Goal: Task Accomplishment & Management: Manage account settings

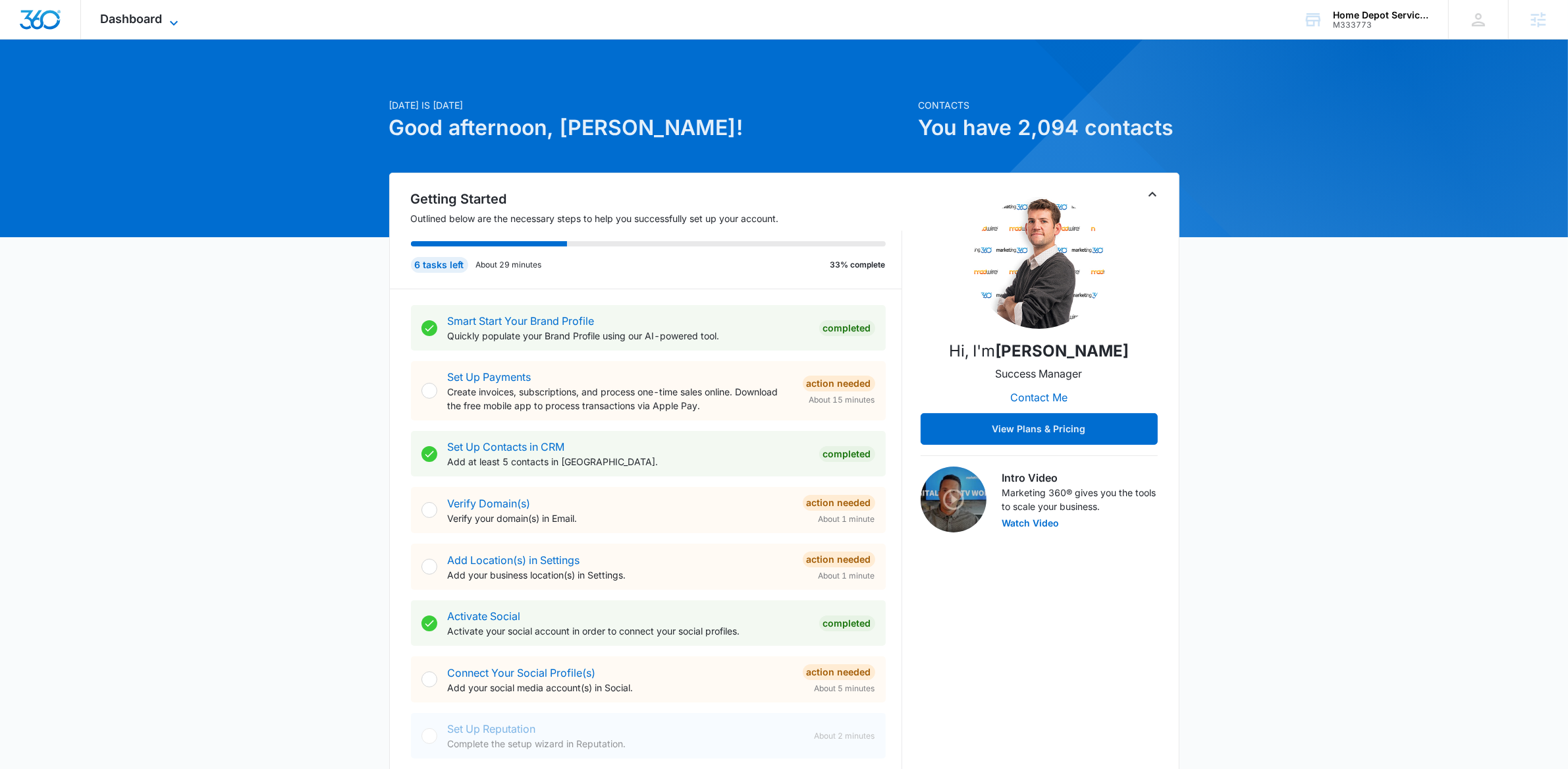
click at [176, 15] on icon at bounding box center [174, 23] width 16 height 16
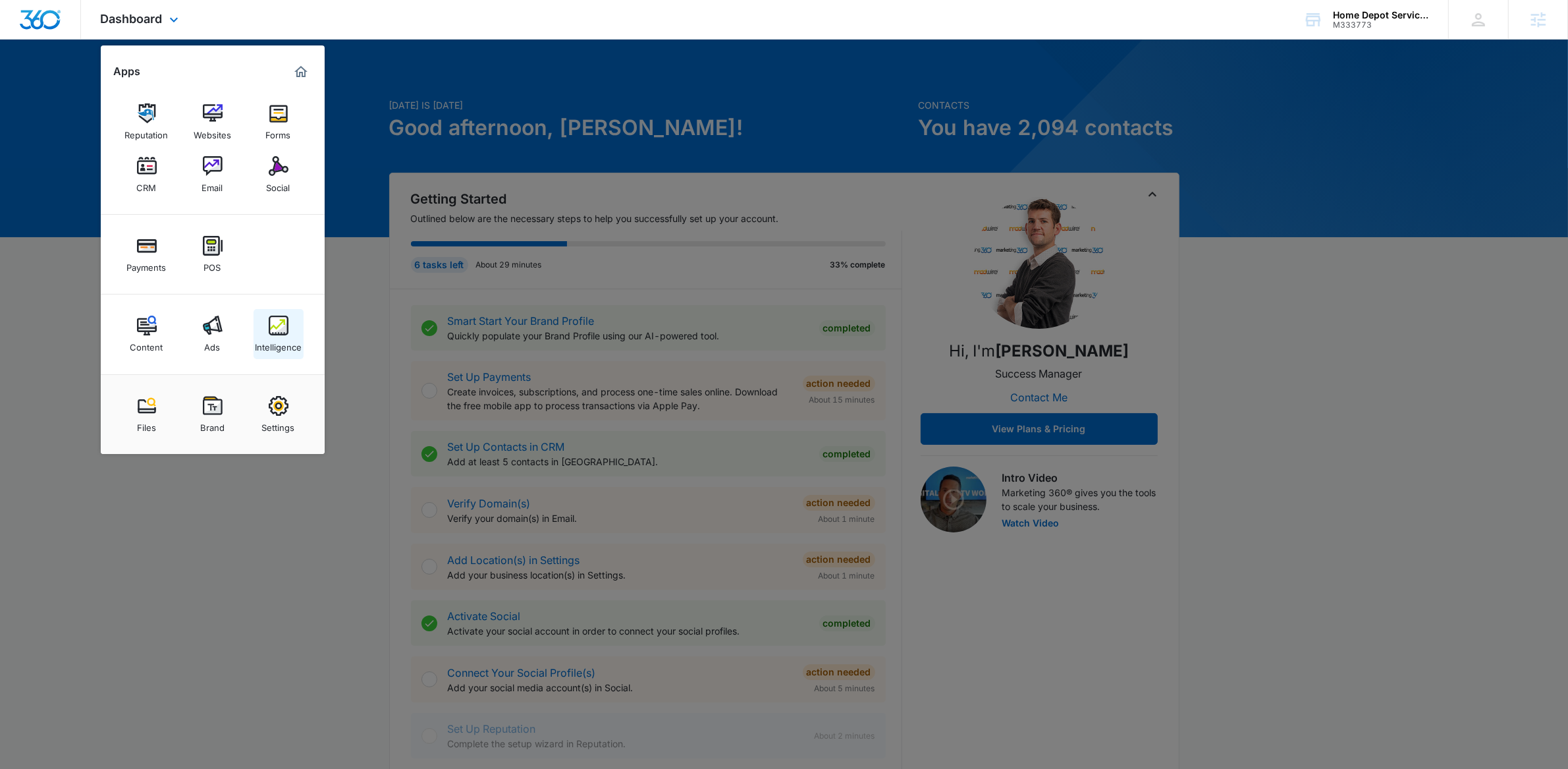
click at [276, 332] on img at bounding box center [279, 325] width 20 height 20
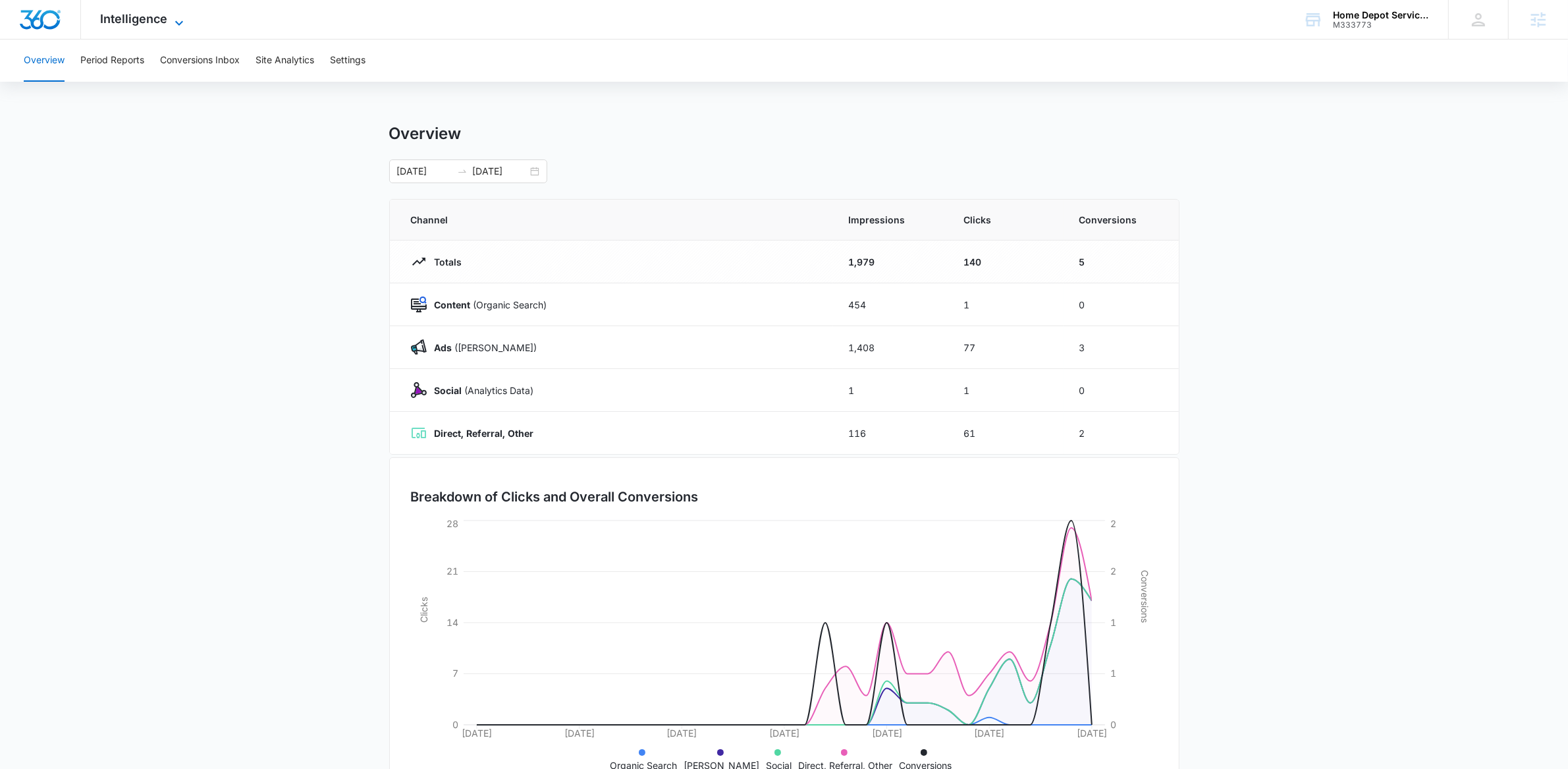
click at [179, 24] on icon at bounding box center [179, 23] width 16 height 16
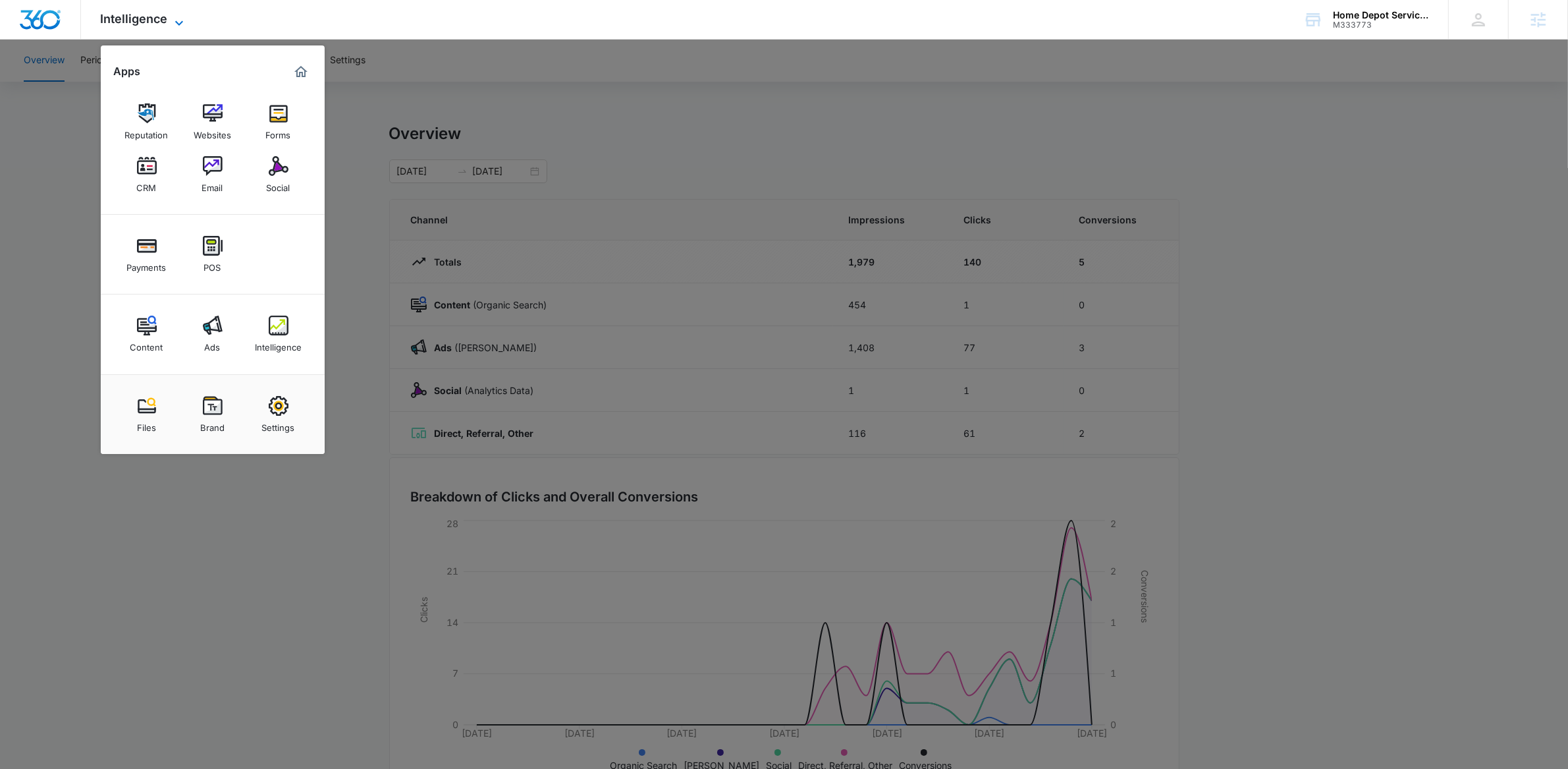
click at [182, 19] on icon at bounding box center [179, 23] width 16 height 16
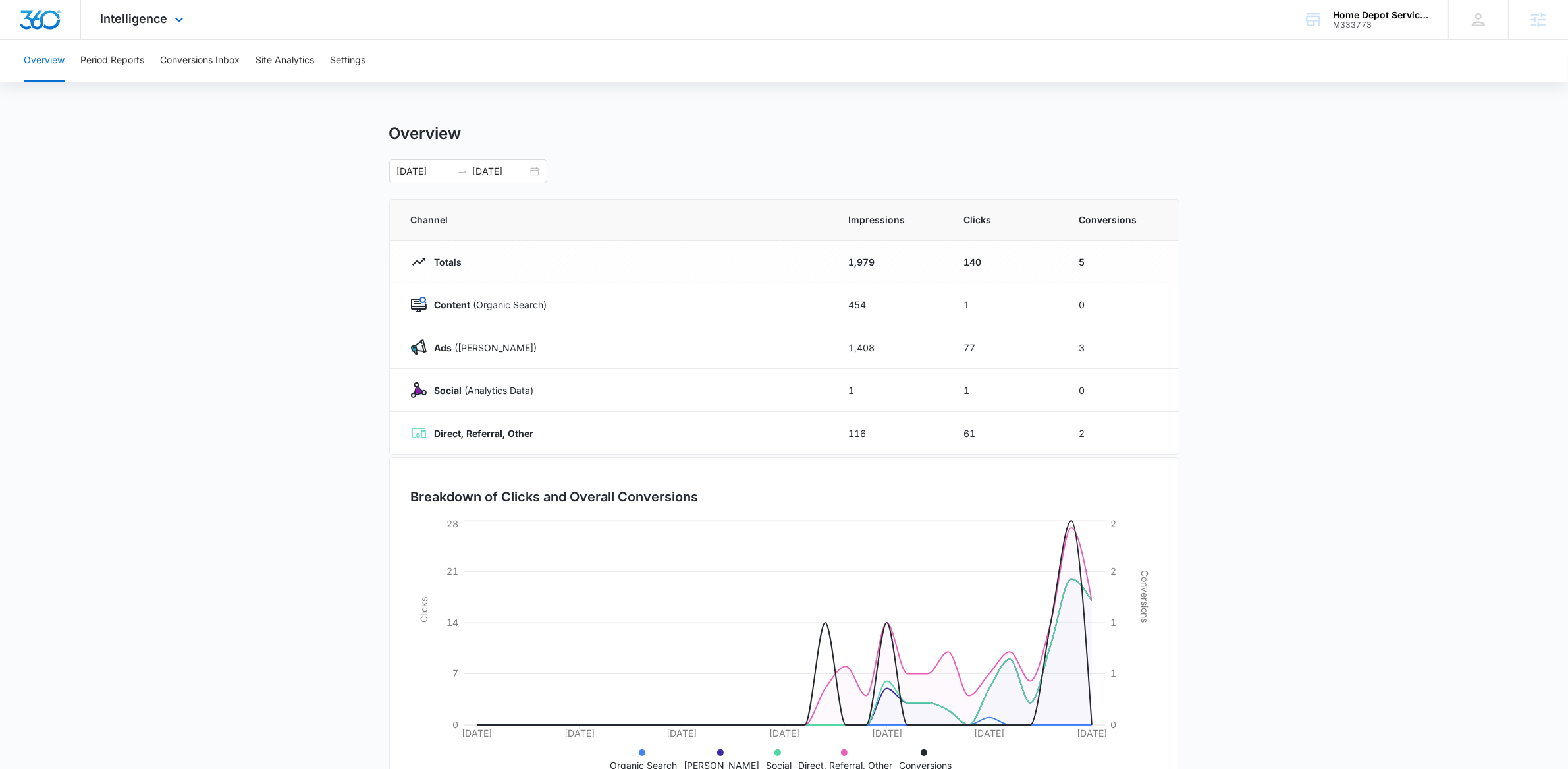
click at [836, 31] on div "Intelligence Apps Reputation Websites Forms CRM Email Social Payments POS Conte…" at bounding box center [784, 19] width 1568 height 40
click at [333, 58] on button "Settings" at bounding box center [348, 61] width 35 height 42
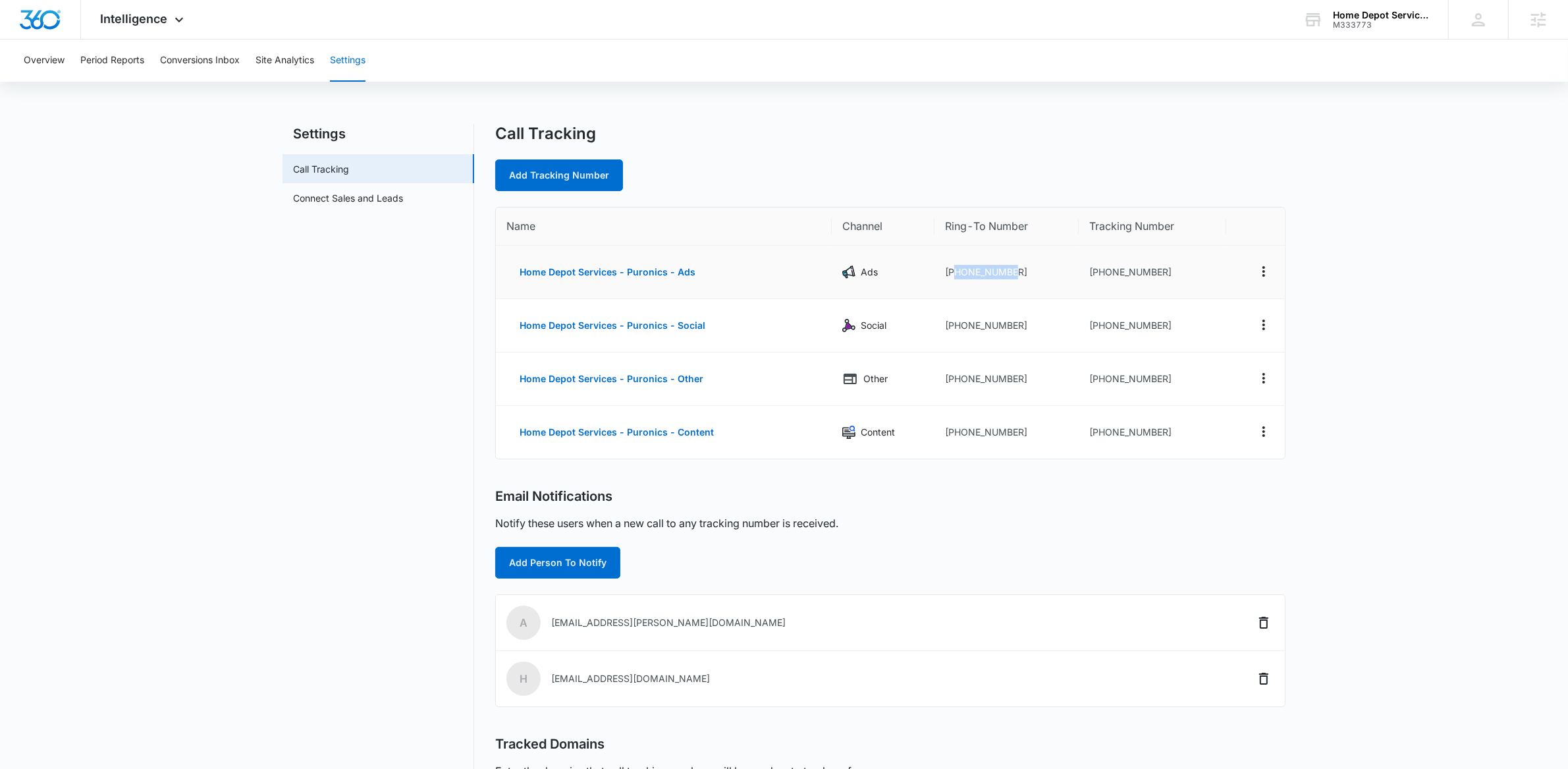
drag, startPoint x: 953, startPoint y: 272, endPoint x: 1016, endPoint y: 273, distance: 63.0
click at [1016, 273] on td "+18885418050" at bounding box center [1007, 271] width 145 height 53
click at [950, 140] on div "Call Tracking" at bounding box center [890, 134] width 791 height 20
click at [1124, 272] on td "+18336215576" at bounding box center [1153, 271] width 148 height 53
drag, startPoint x: 961, startPoint y: 273, endPoint x: 1055, endPoint y: 266, distance: 94.3
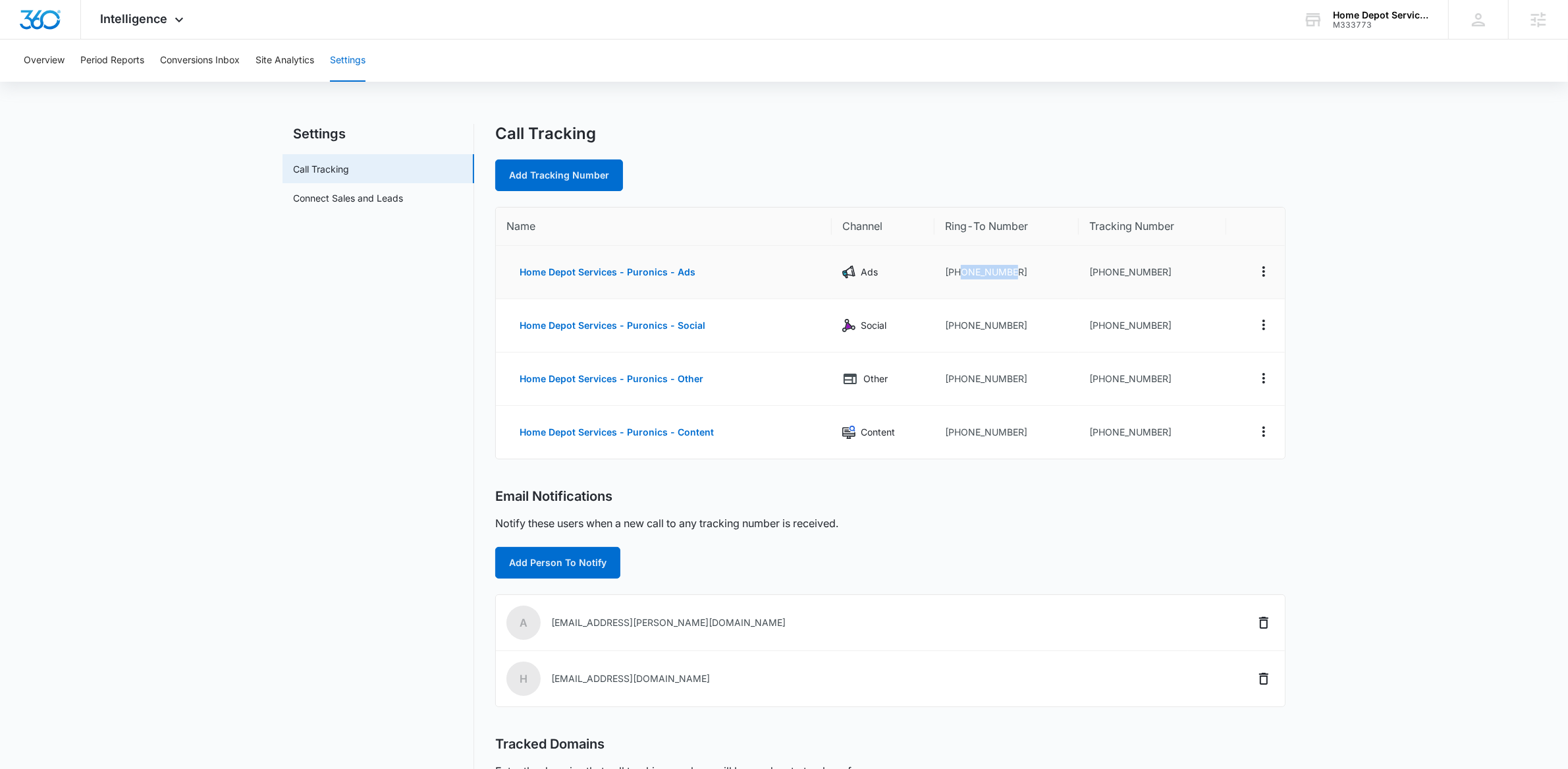
click at [1055, 266] on td "+18885418050" at bounding box center [1007, 271] width 145 height 53
click at [1010, 270] on td "+18885418050" at bounding box center [1007, 271] width 145 height 53
click at [1451, 189] on main "Settings Call Tracking Connect Sales and Leads Call Tracking Add Tracking Numbe…" at bounding box center [784, 512] width 1568 height 777
click at [47, 64] on button "Overview" at bounding box center [44, 61] width 41 height 42
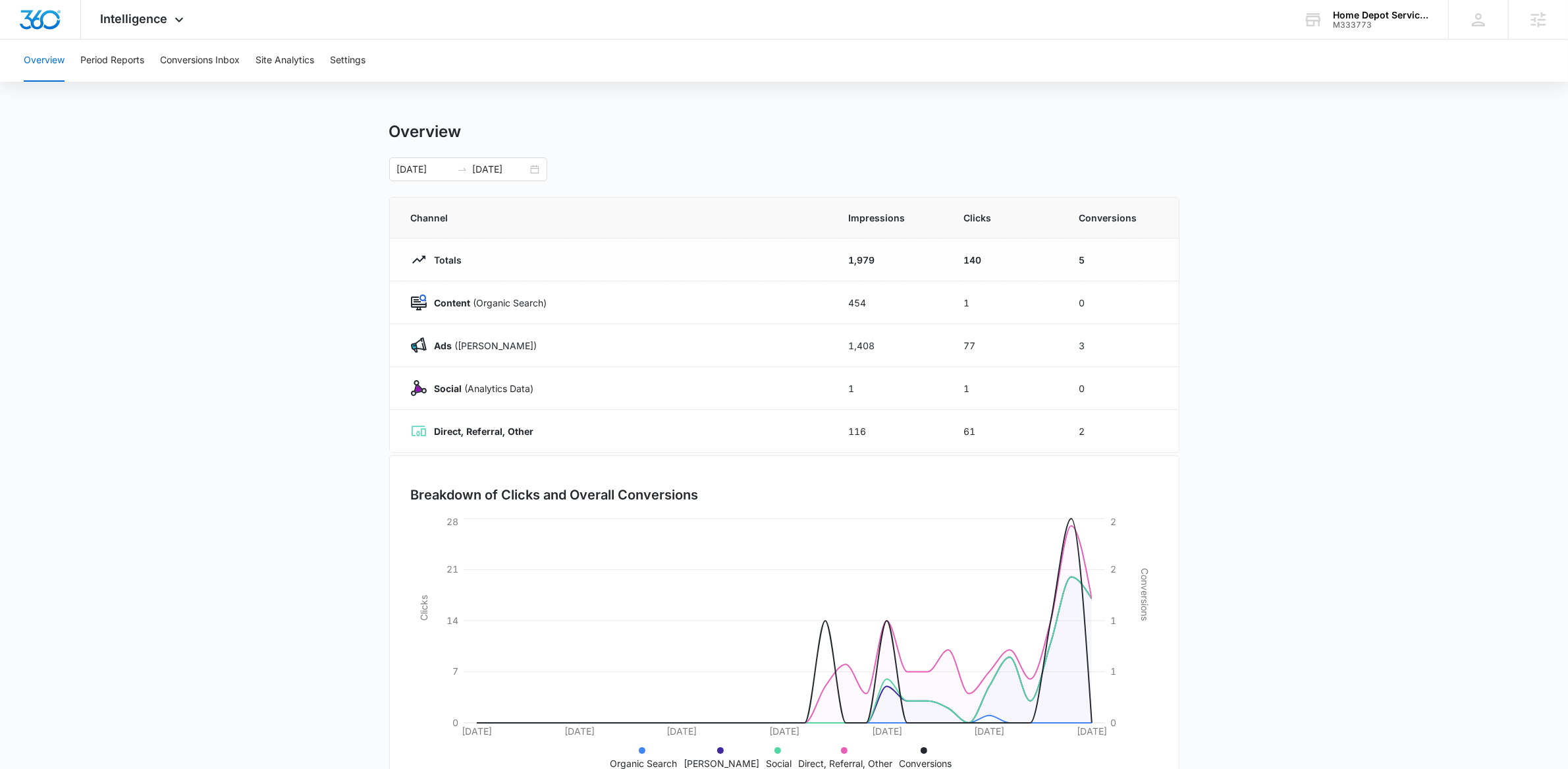
scroll to position [3, 0]
click at [187, 26] on div "Intelligence Apps Reputation Websites Forms CRM Email Social Payments POS Conte…" at bounding box center [144, 19] width 126 height 39
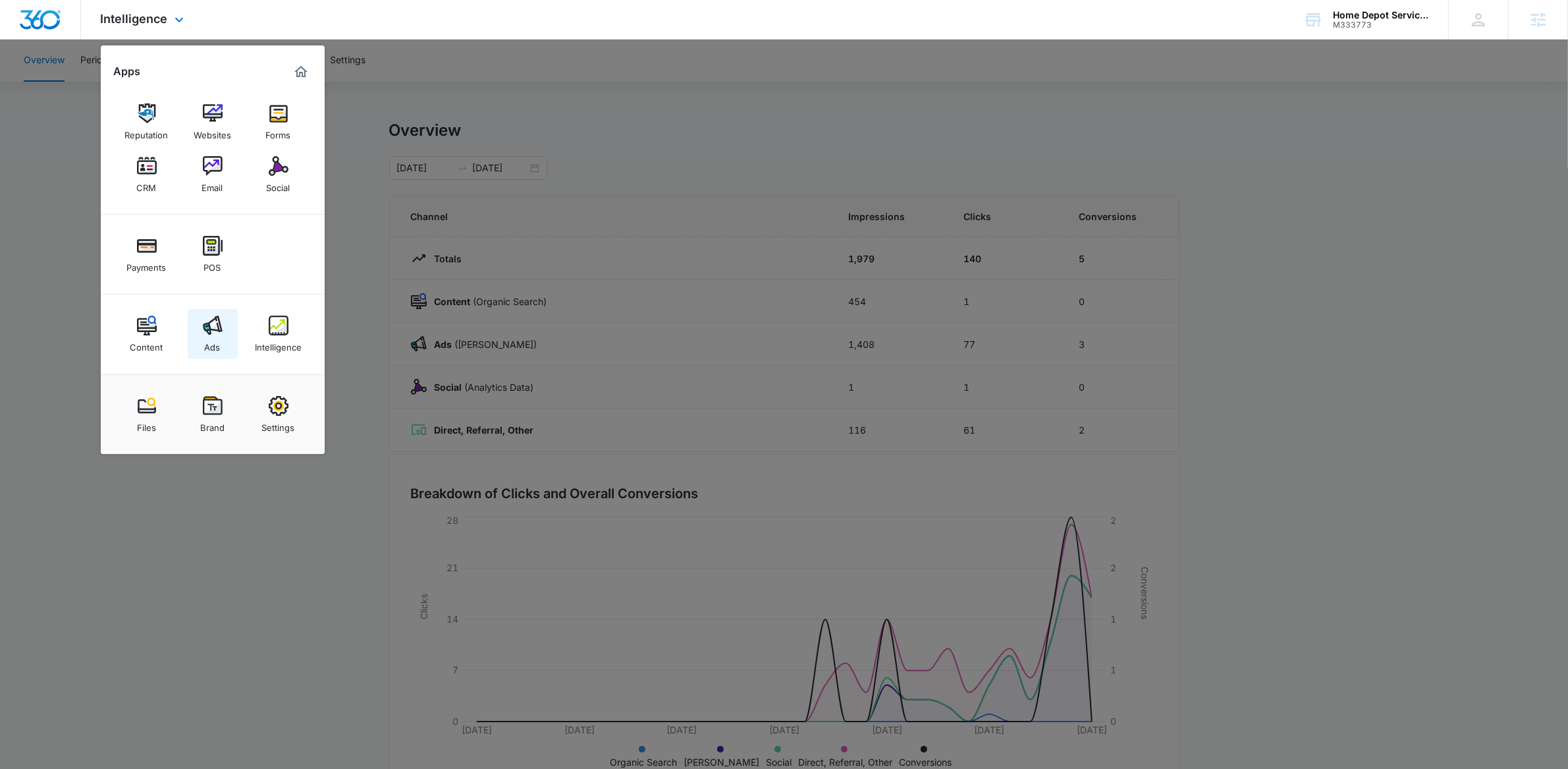
click at [205, 334] on img at bounding box center [213, 325] width 20 height 20
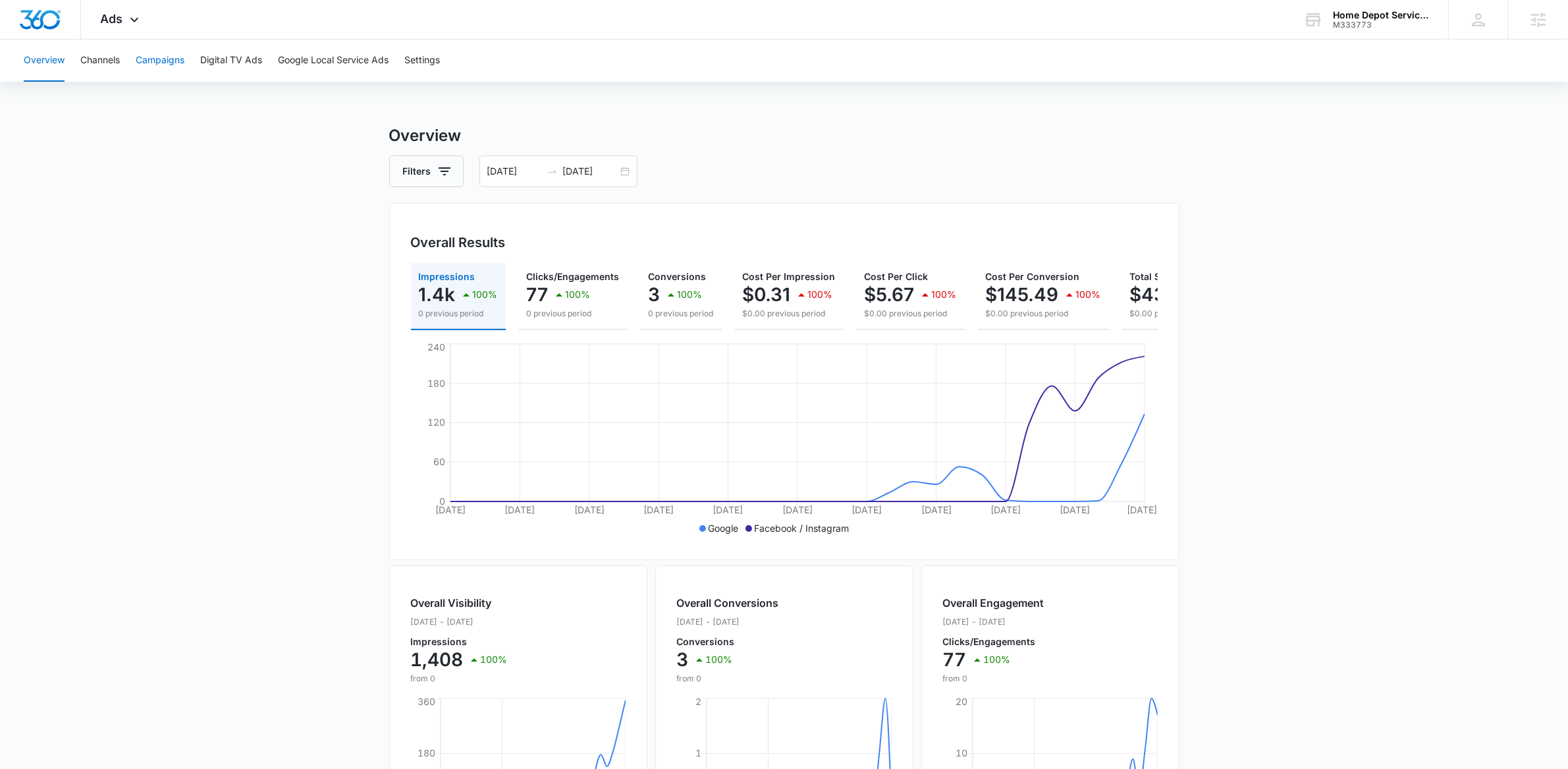
click at [169, 57] on button "Campaigns" at bounding box center [160, 61] width 49 height 42
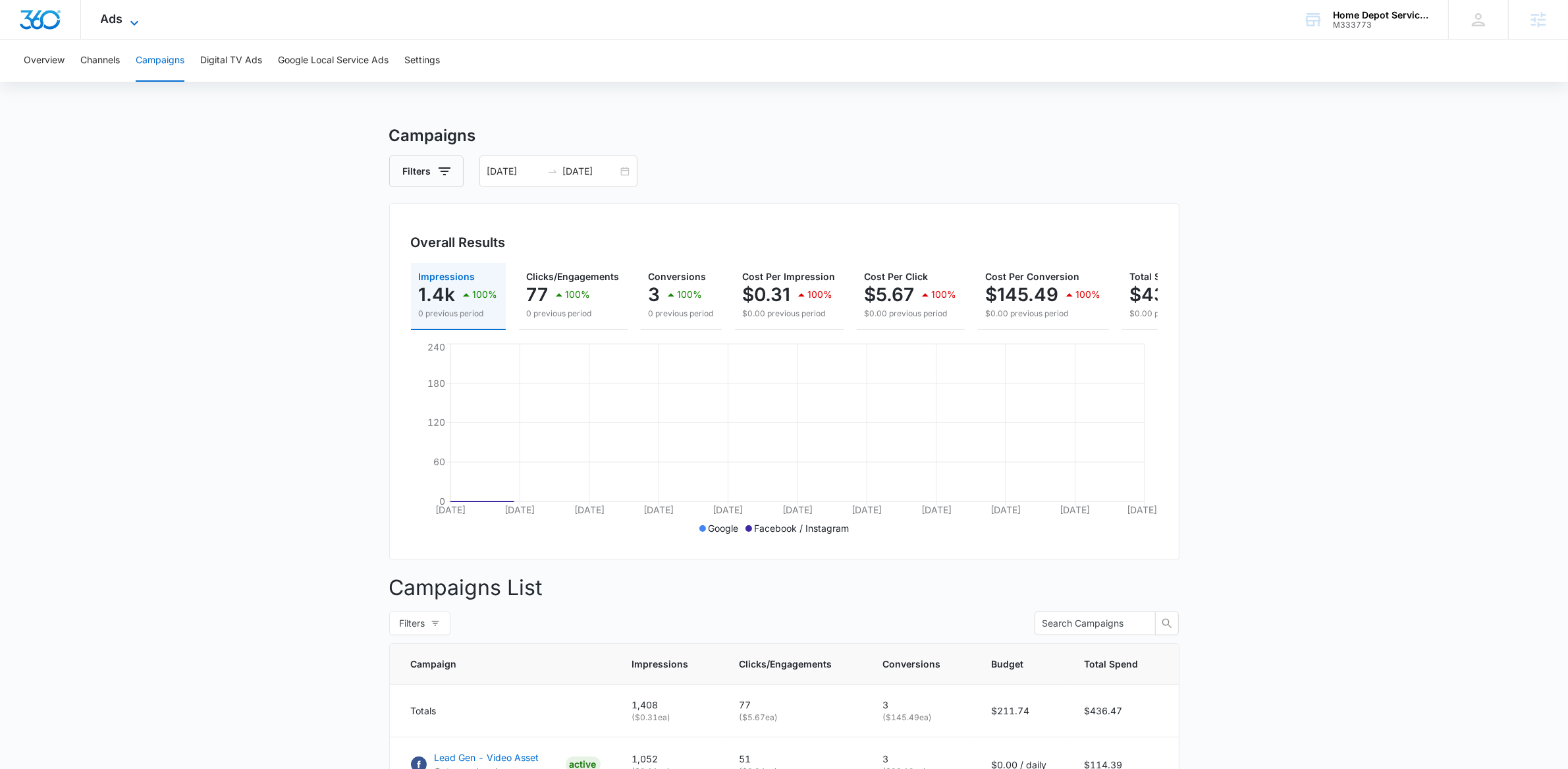
click at [139, 15] on icon at bounding box center [134, 23] width 16 height 16
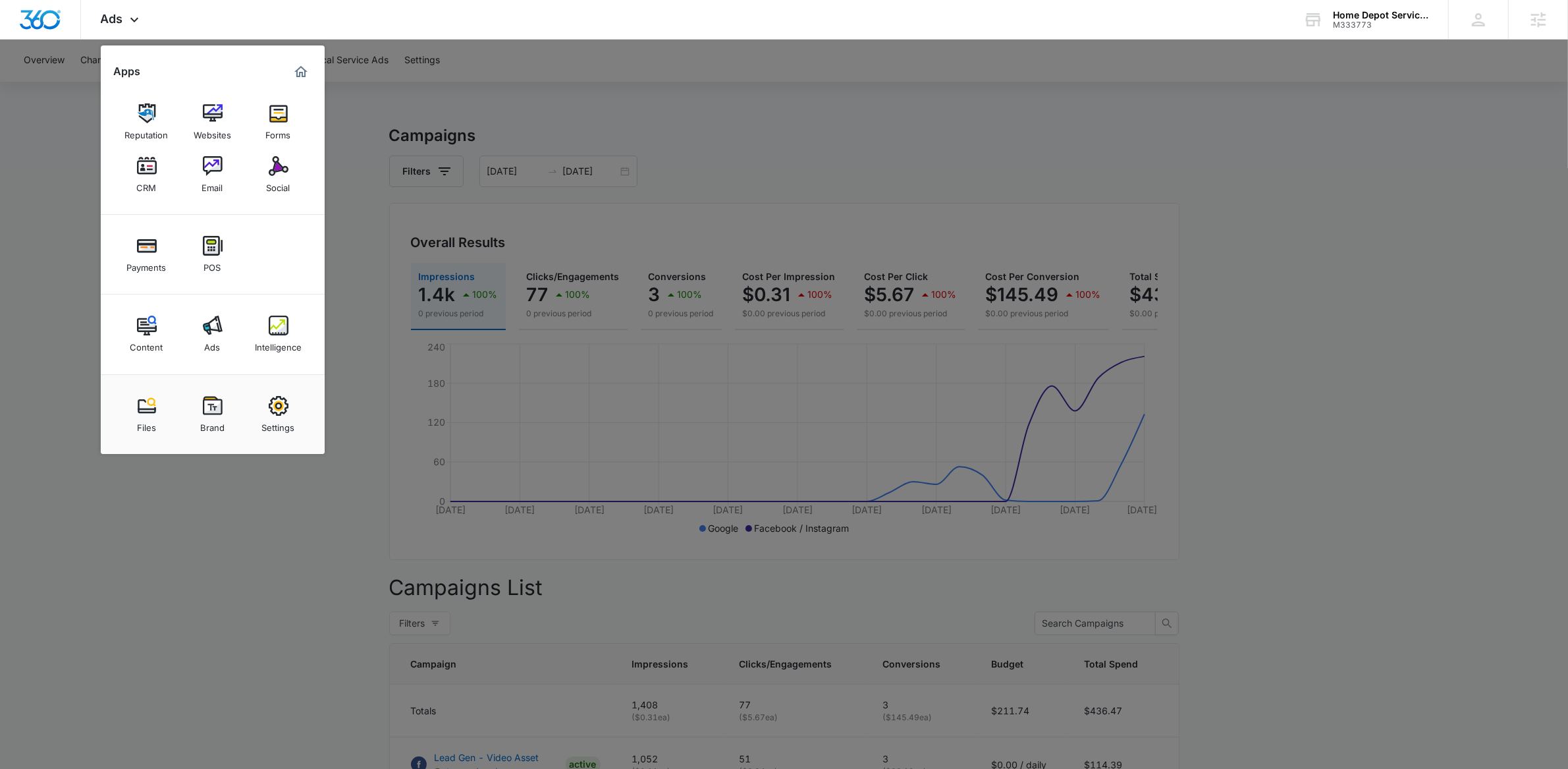
click at [594, 109] on div at bounding box center [784, 384] width 1568 height 769
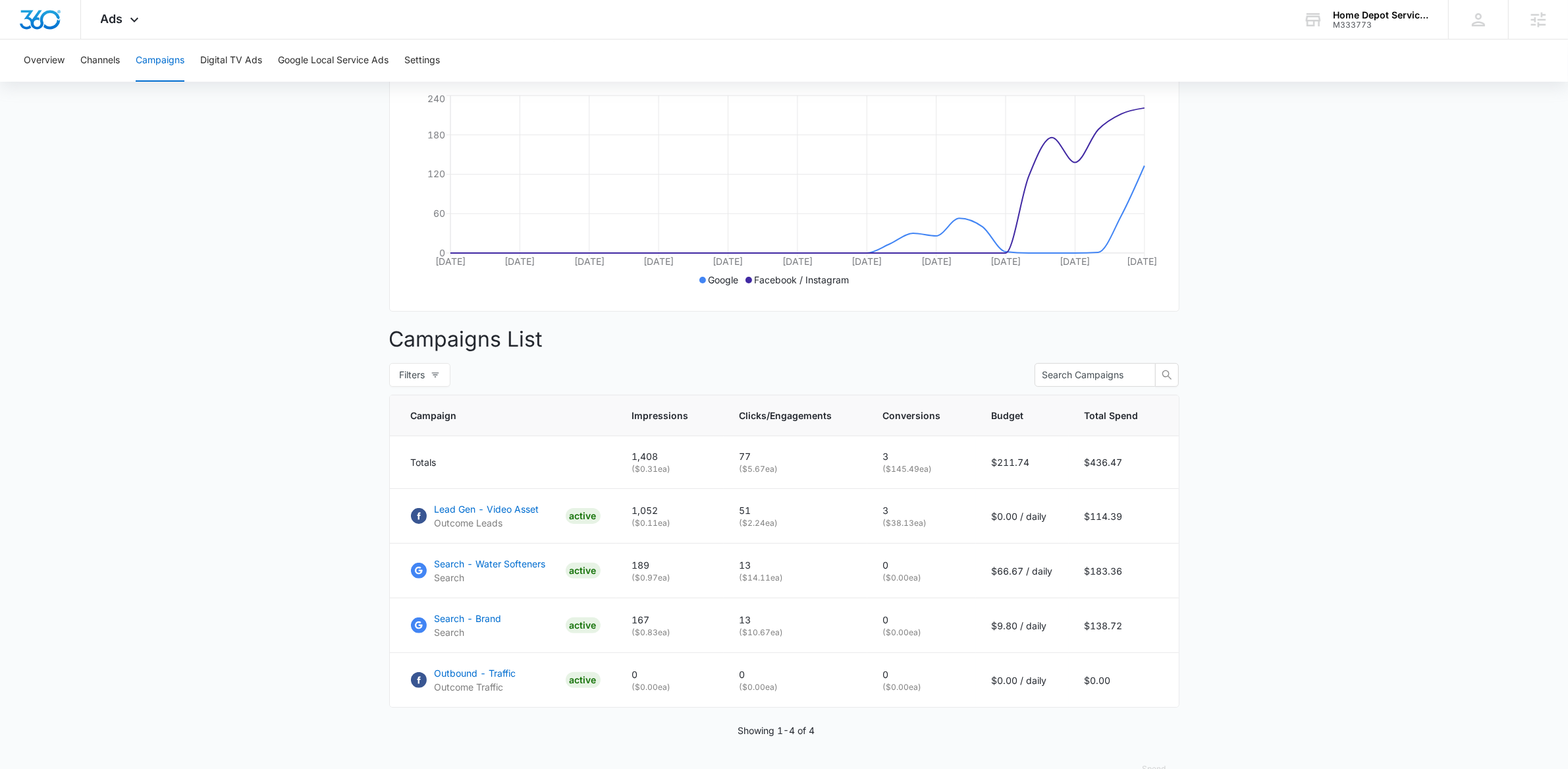
scroll to position [293, 0]
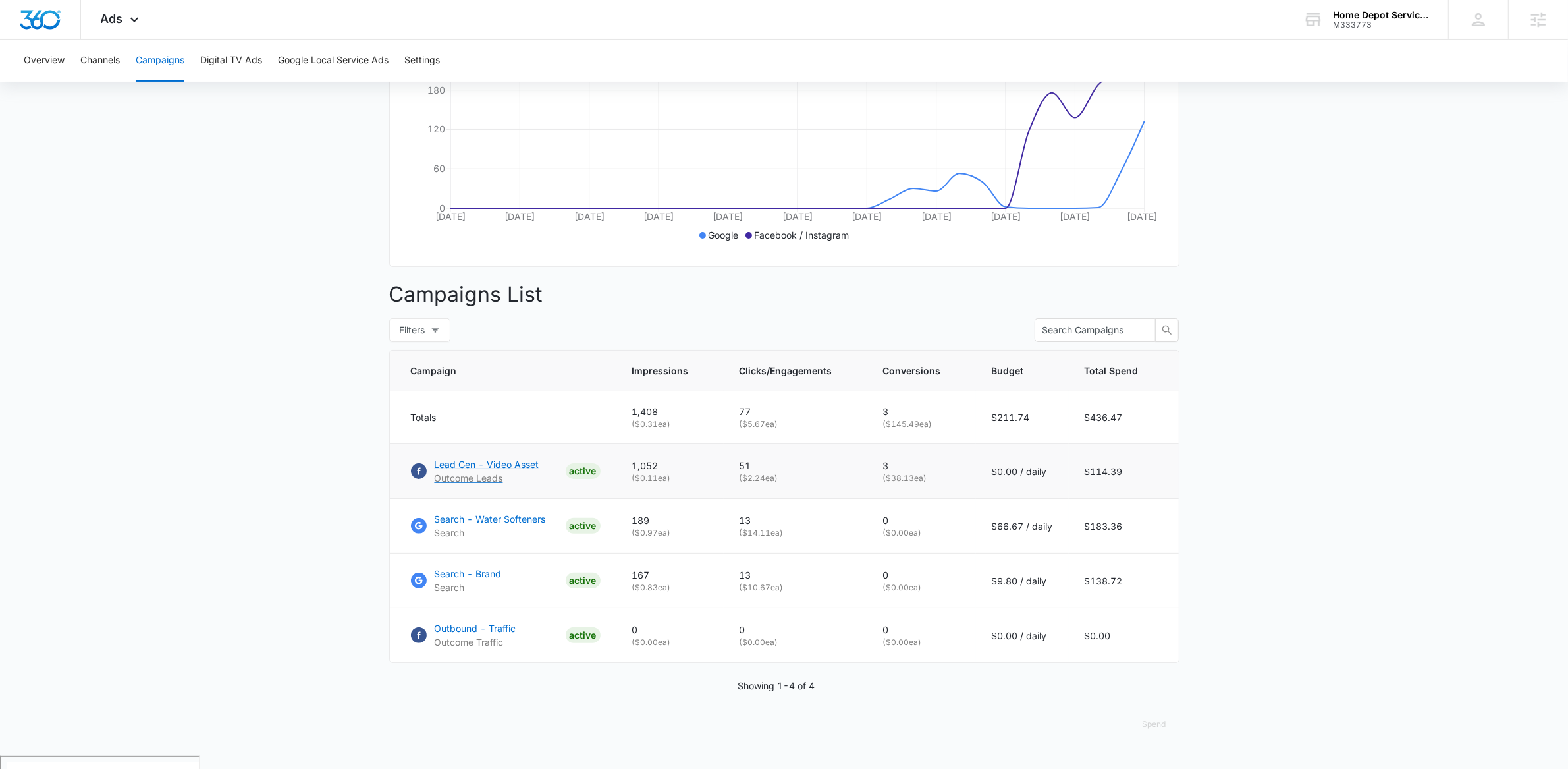
click at [502, 471] on p "Lead Gen - Video Asset" at bounding box center [487, 464] width 105 height 13
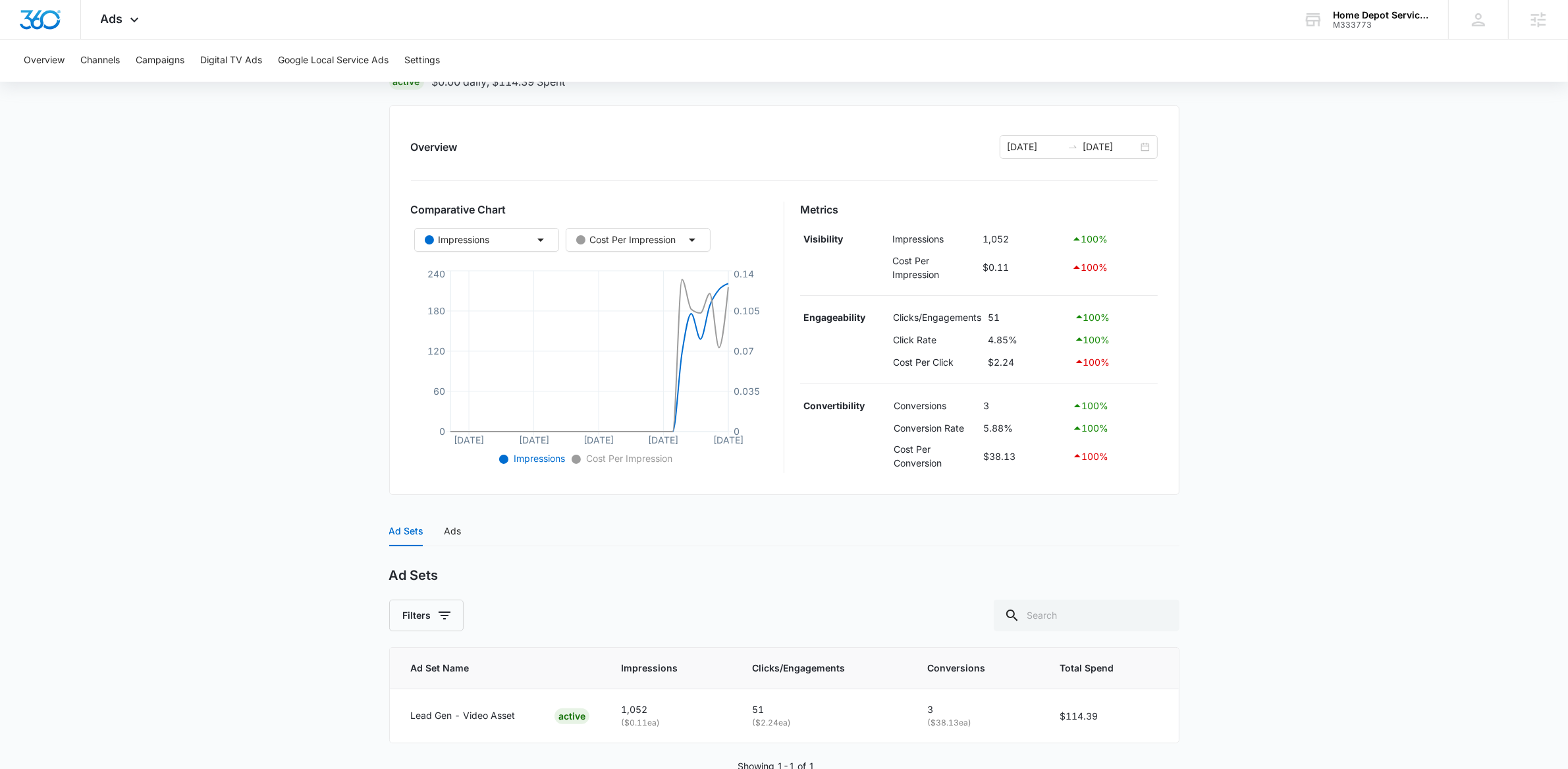
scroll to position [149, 0]
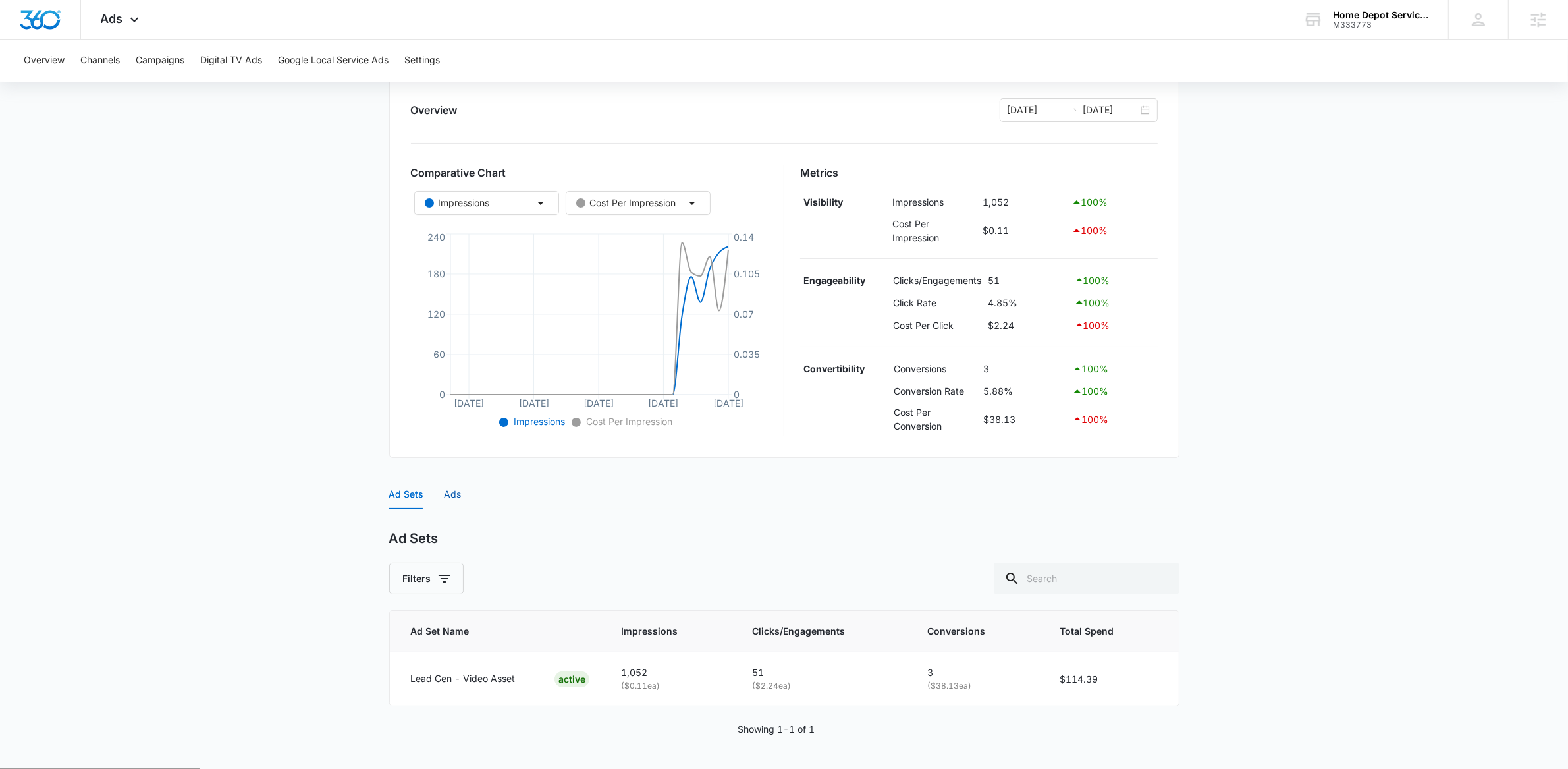
click at [459, 492] on div "Ads" at bounding box center [453, 493] width 17 height 14
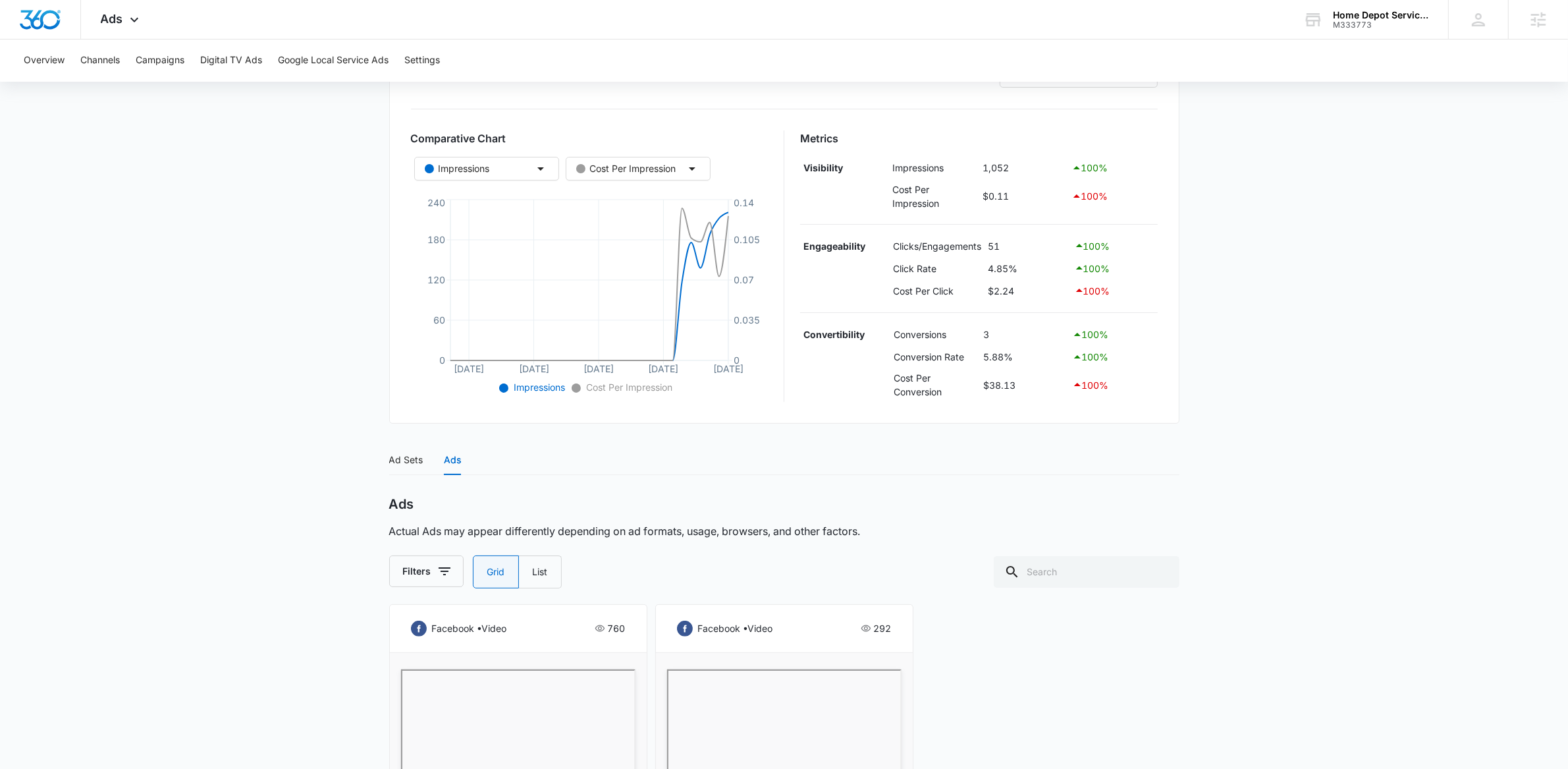
scroll to position [0, 0]
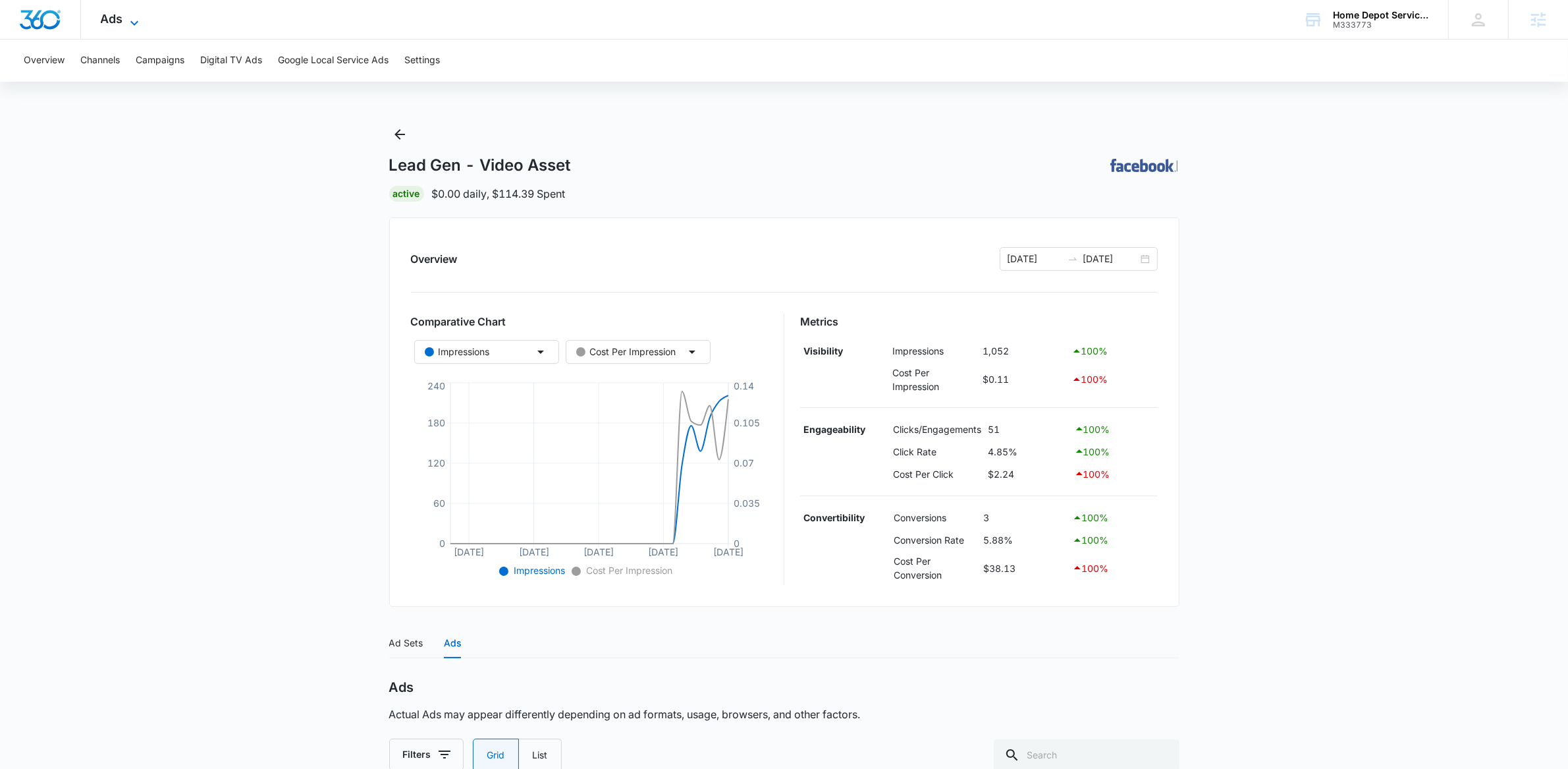
click at [139, 18] on icon at bounding box center [134, 23] width 16 height 16
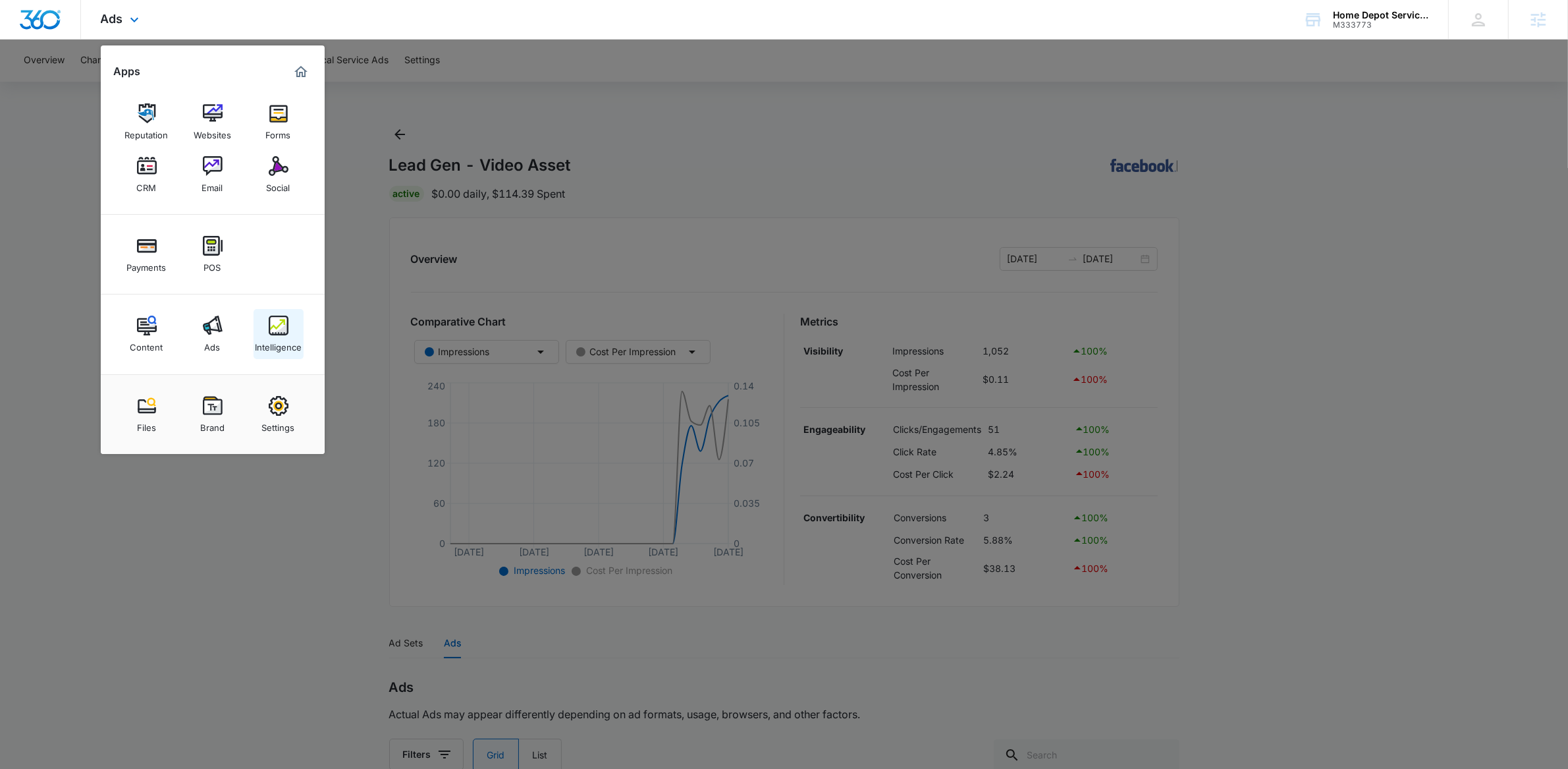
click at [273, 337] on div "Intelligence" at bounding box center [278, 344] width 47 height 17
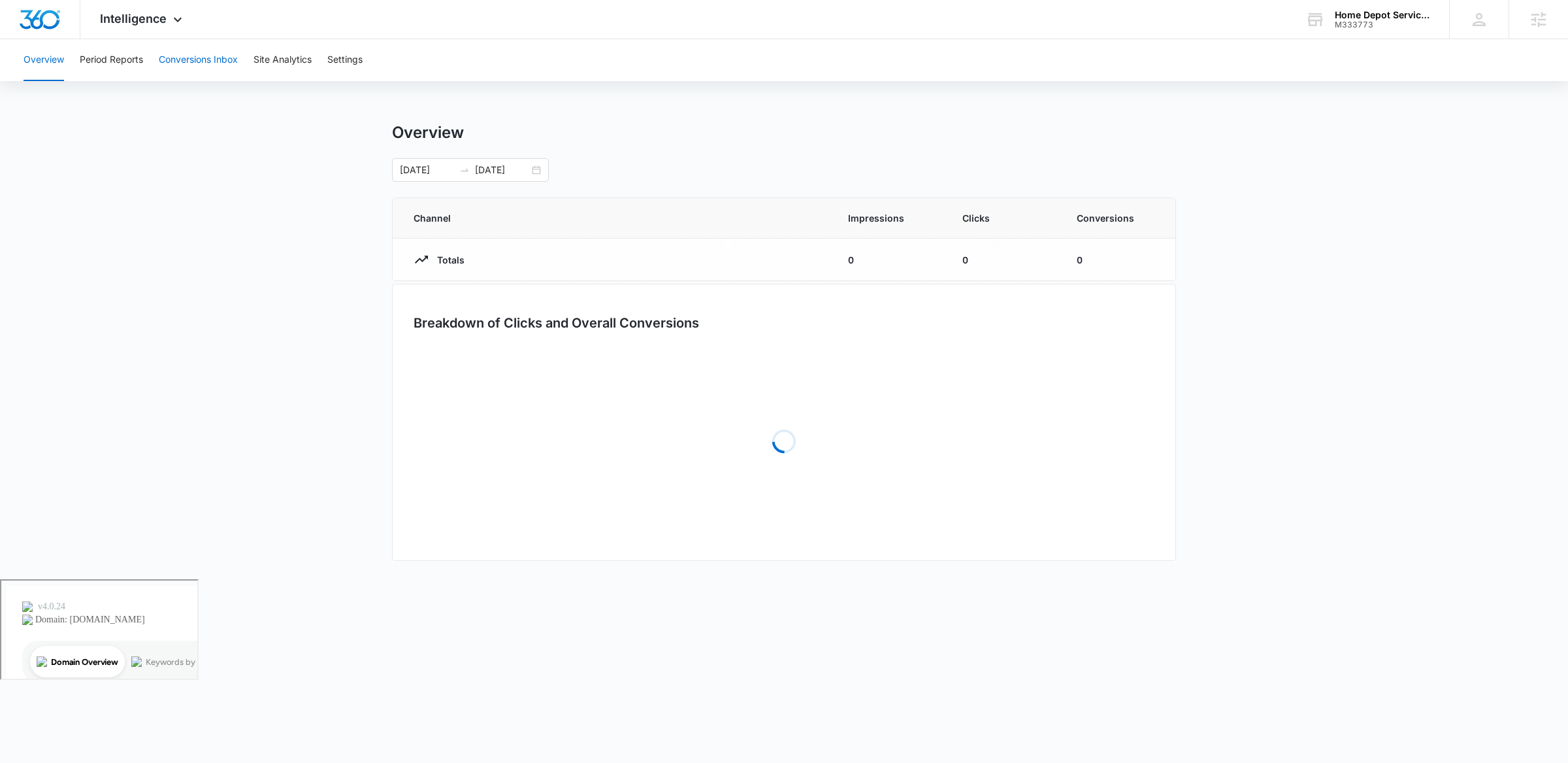
click at [195, 66] on button "Conversions Inbox" at bounding box center [198, 60] width 79 height 42
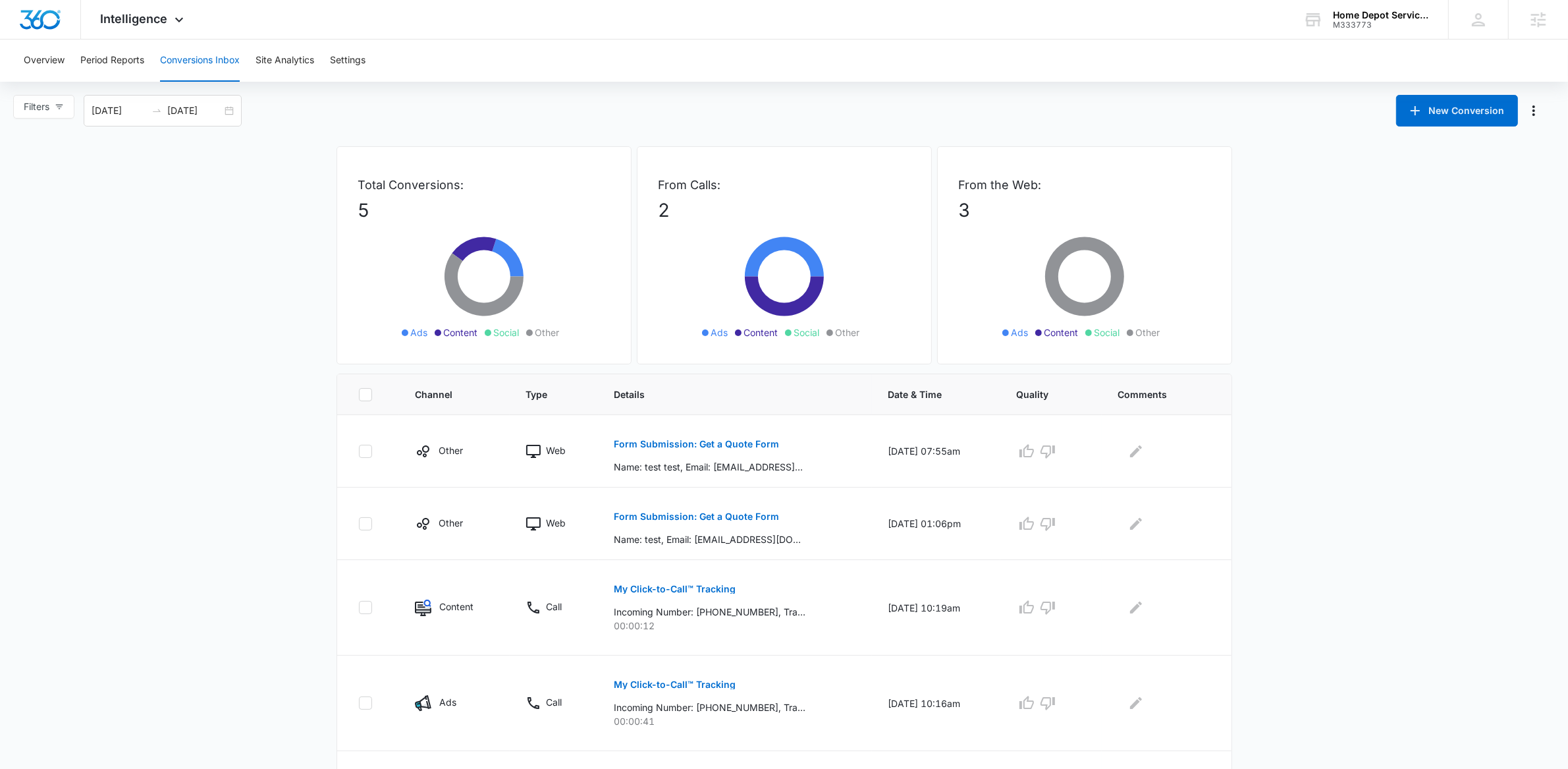
click at [645, 43] on div "Overview Period Reports Conversions Inbox Site Analytics Settings" at bounding box center [784, 61] width 1537 height 42
click at [208, 1] on div "Intelligence Apps Reputation Websites Forms CRM Email Social Payments POS Conte…" at bounding box center [784, 19] width 1568 height 40
click at [168, 18] on div "Intelligence Apps Reputation Websites Forms CRM Email Social Payments POS Conte…" at bounding box center [144, 19] width 126 height 39
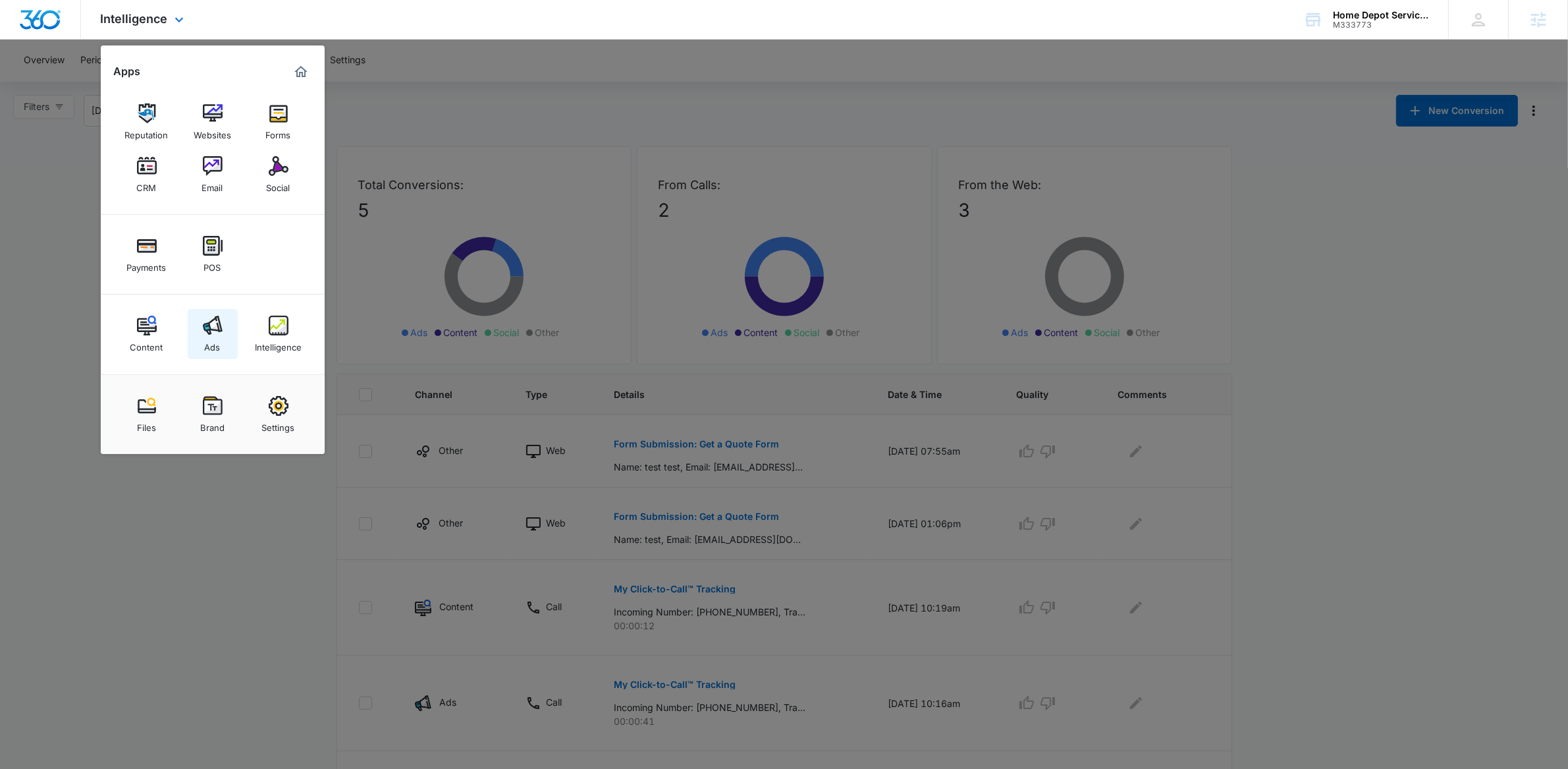
click at [224, 325] on link "Ads" at bounding box center [213, 334] width 50 height 50
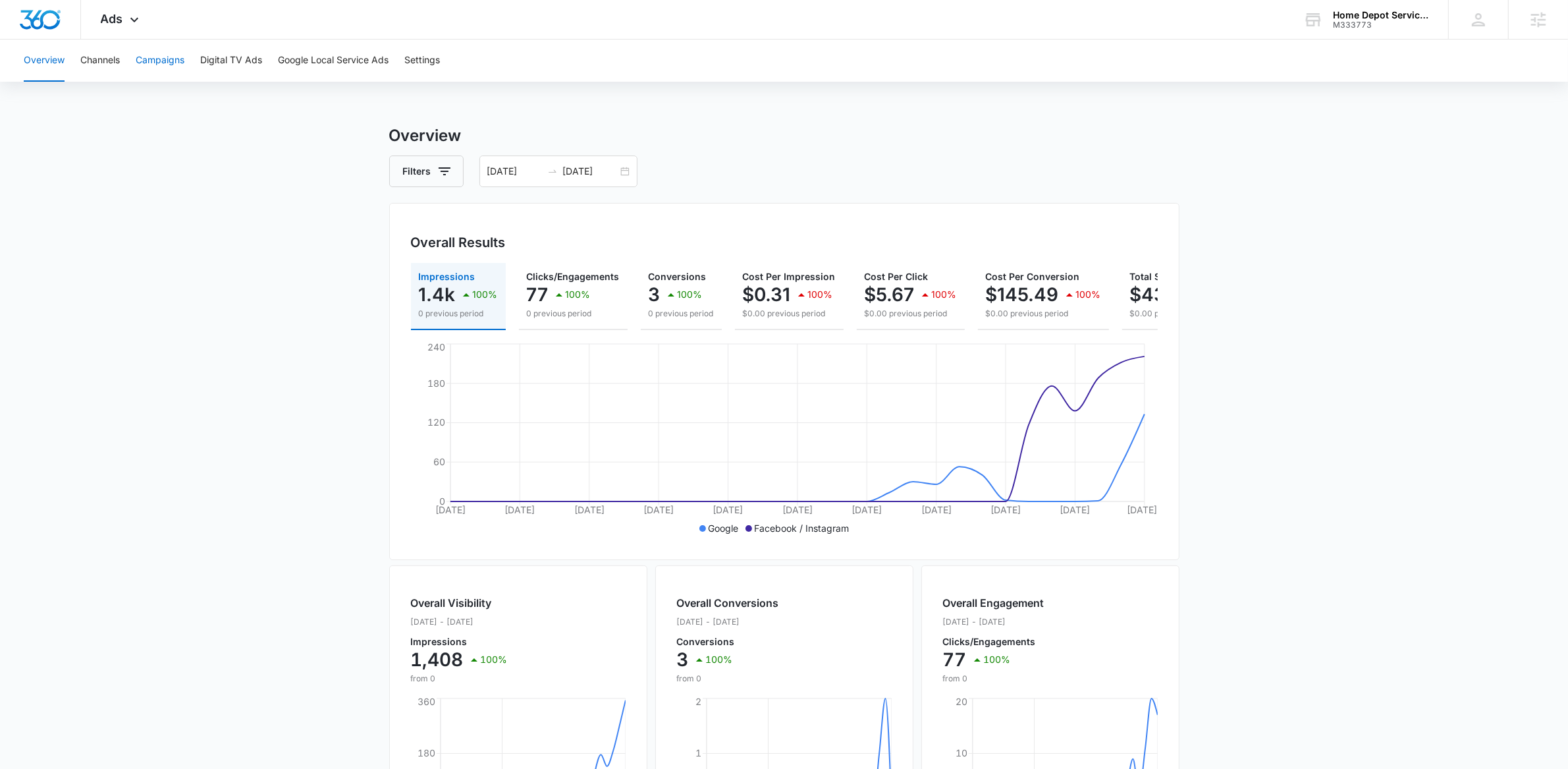
click at [166, 56] on button "Campaigns" at bounding box center [160, 61] width 49 height 42
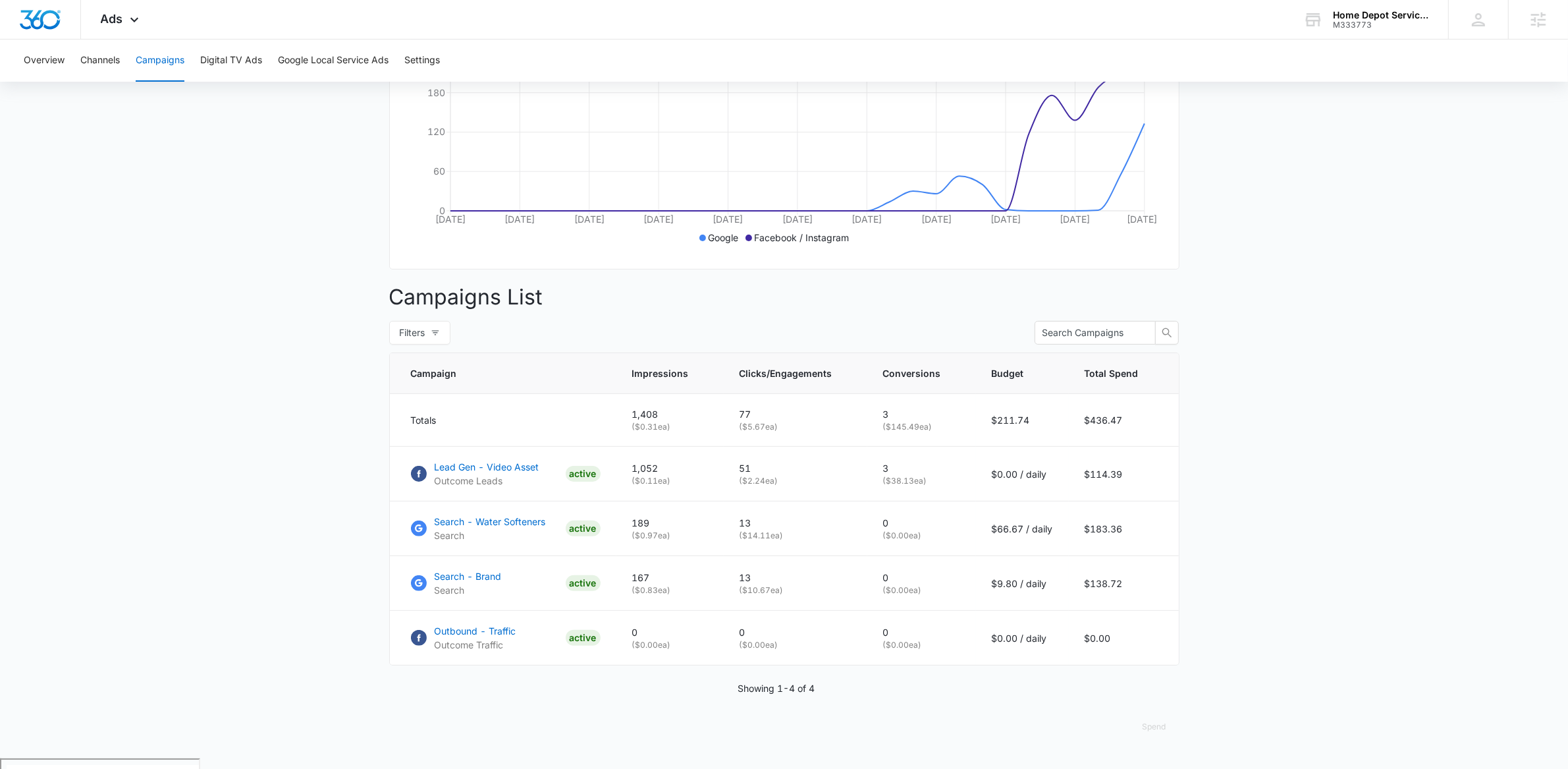
scroll to position [290, 0]
drag, startPoint x: 998, startPoint y: 542, endPoint x: 1102, endPoint y: 548, distance: 104.2
click at [1102, 548] on tr "Search - Water Softeners Search ACTIVE 189 ( $0.97 ea) 13 ( $14.11 ea) 0 ( $0.0…" at bounding box center [784, 529] width 789 height 55
click at [1036, 536] on p "$66.67 / daily" at bounding box center [1022, 529] width 61 height 13
drag, startPoint x: 994, startPoint y: 544, endPoint x: 1094, endPoint y: 540, distance: 100.1
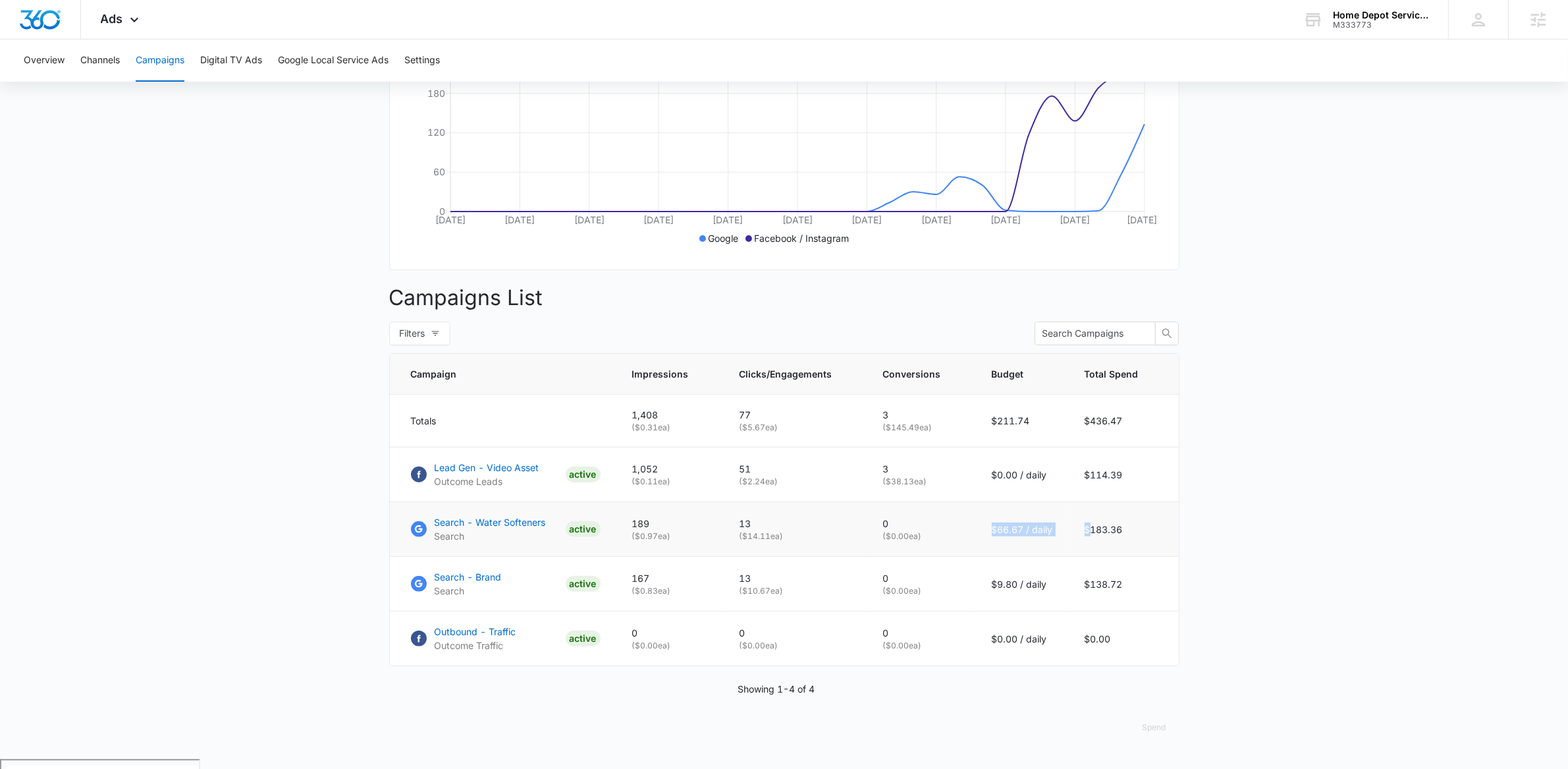
click at [1094, 540] on tr "Search - Water Softeners Search ACTIVE 189 ( $0.97 ea) 13 ( $14.11 ea) 0 ( $0.0…" at bounding box center [784, 529] width 789 height 55
click at [1038, 549] on td "$66.67 / daily" at bounding box center [1023, 529] width 93 height 55
click at [474, 474] on p "Lead Gen - Video Asset" at bounding box center [487, 467] width 105 height 13
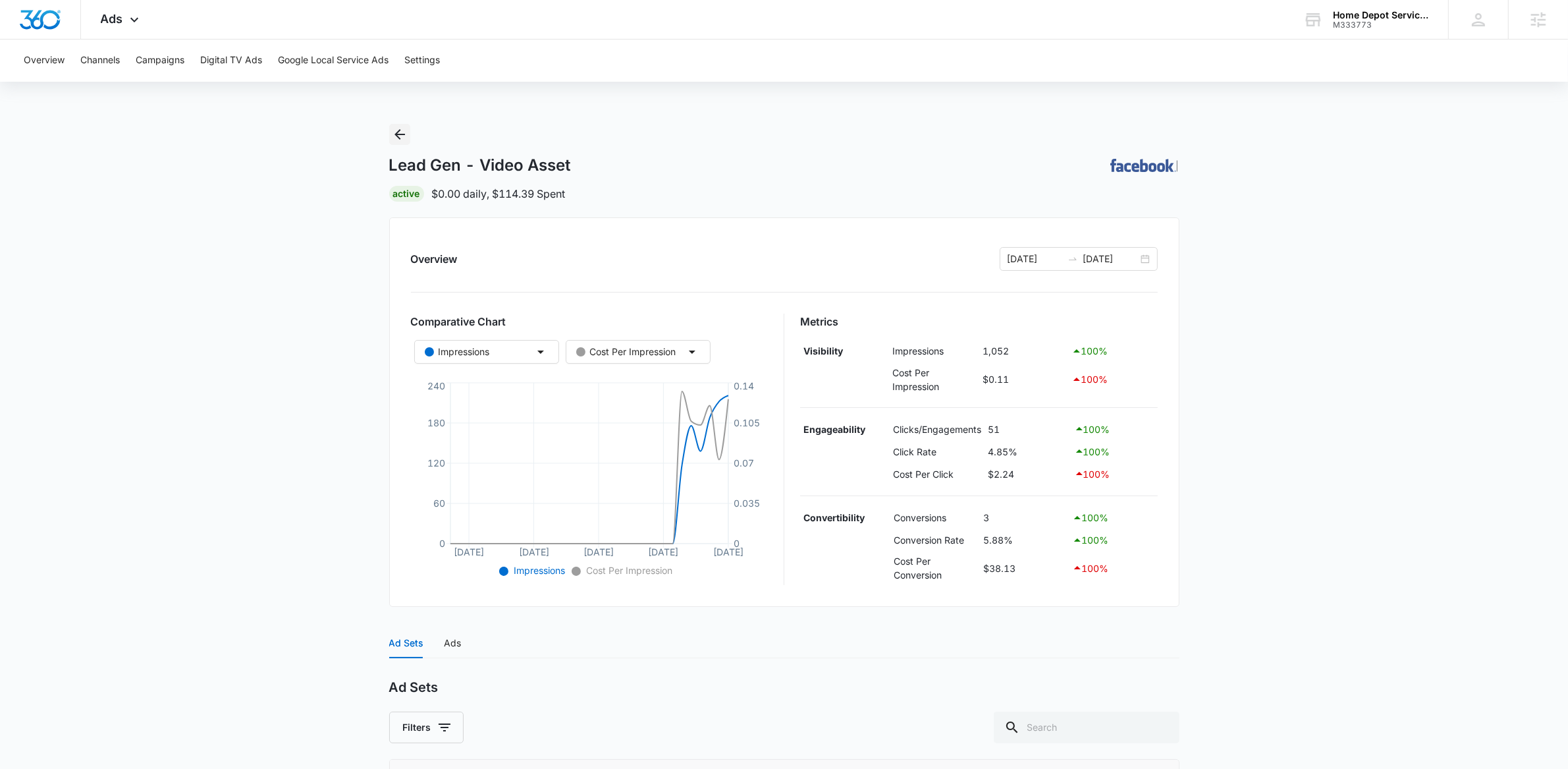
click at [405, 134] on icon "Back" at bounding box center [399, 134] width 16 height 16
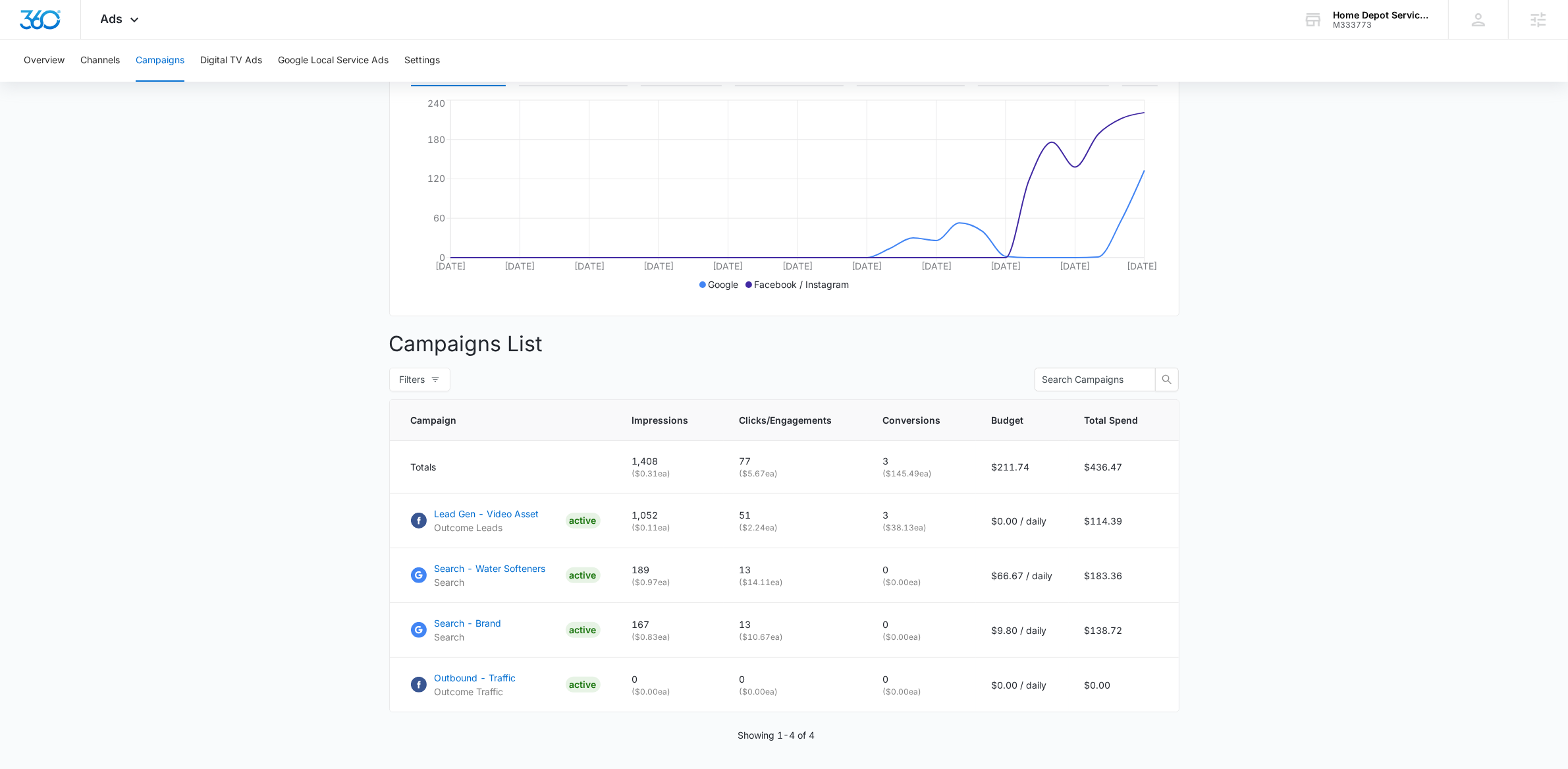
scroll to position [293, 0]
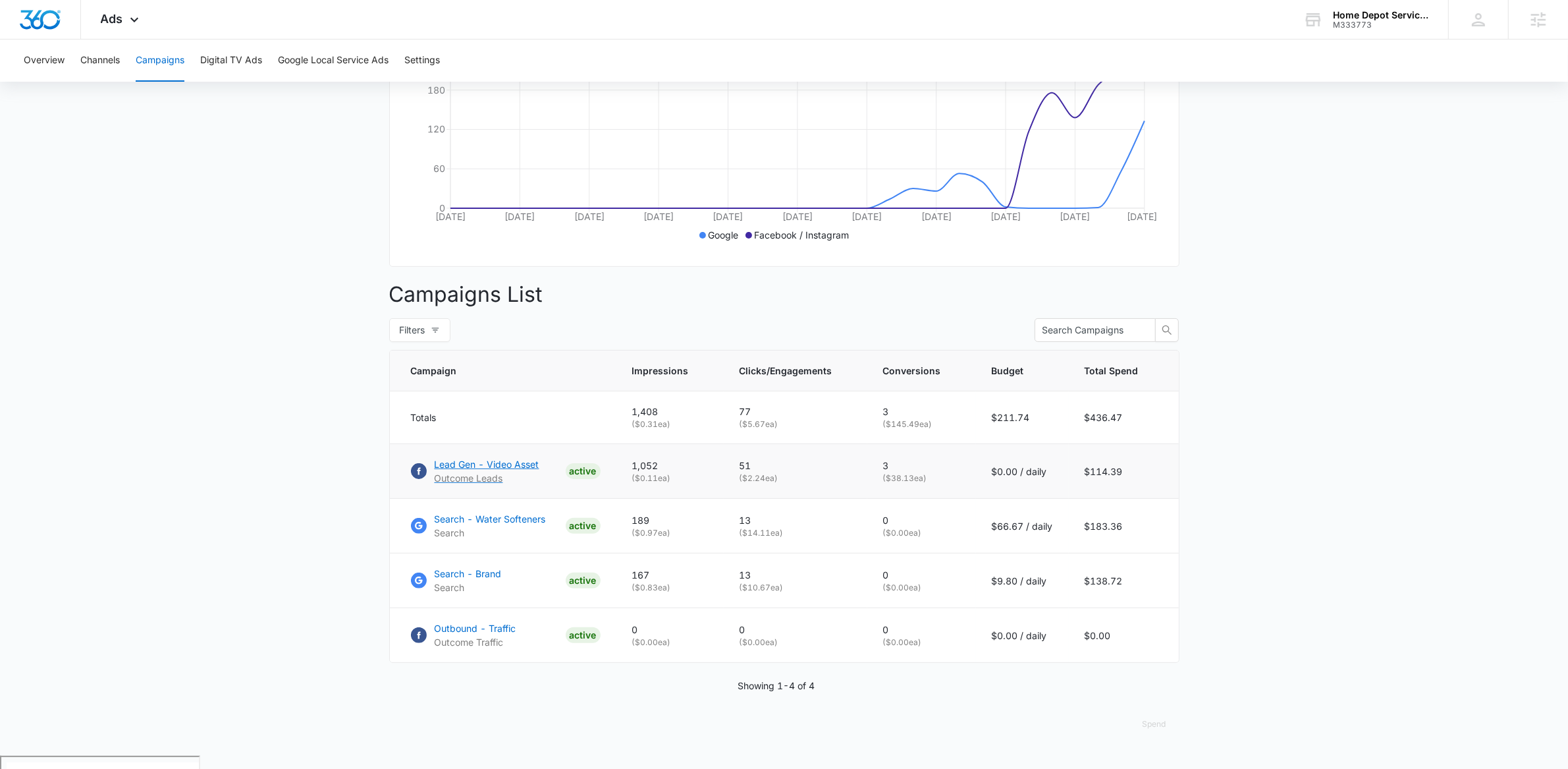
click at [475, 471] on p "Lead Gen - Video Asset" at bounding box center [487, 464] width 105 height 13
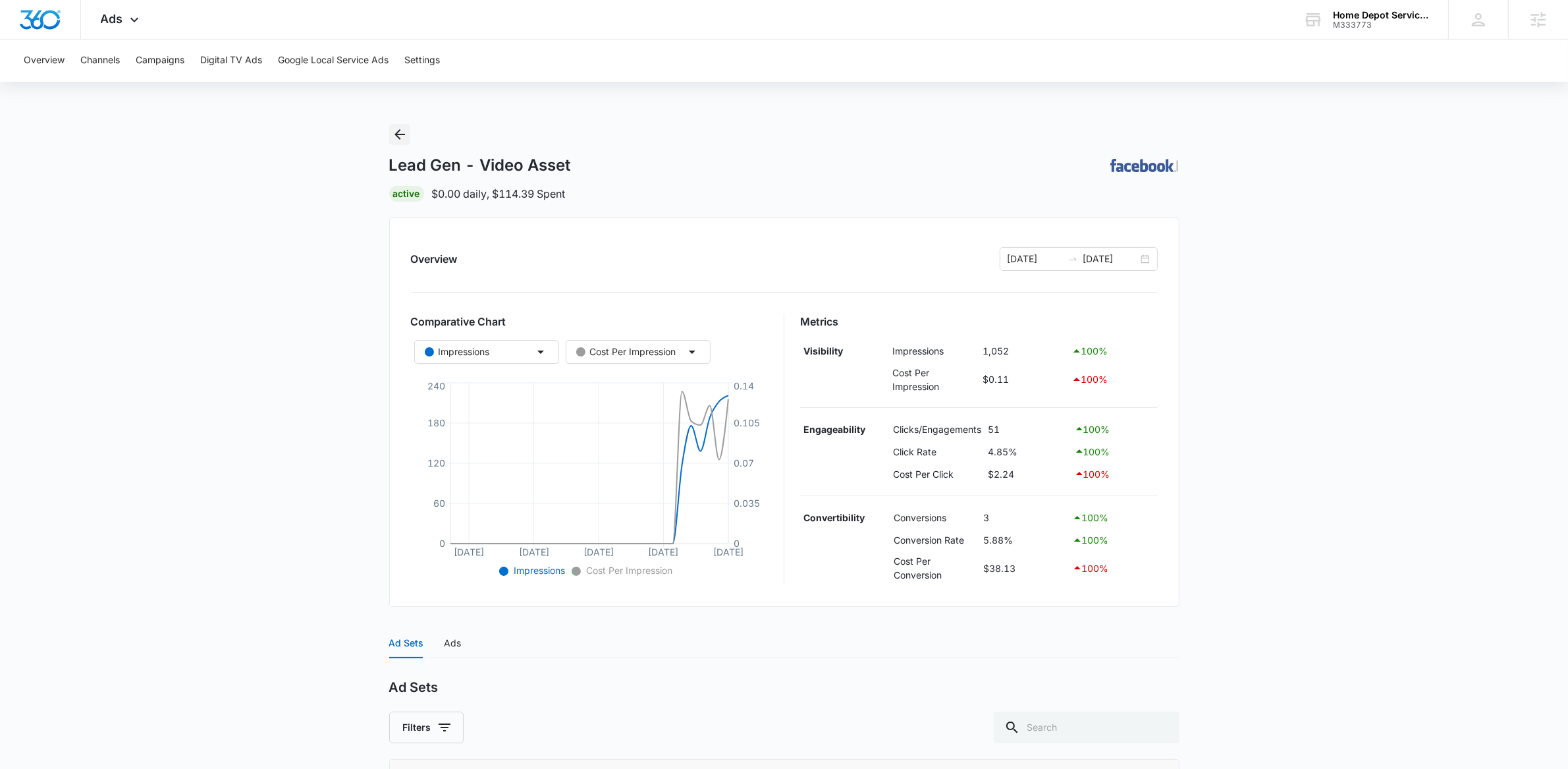
click at [399, 130] on icon "Back" at bounding box center [400, 134] width 11 height 11
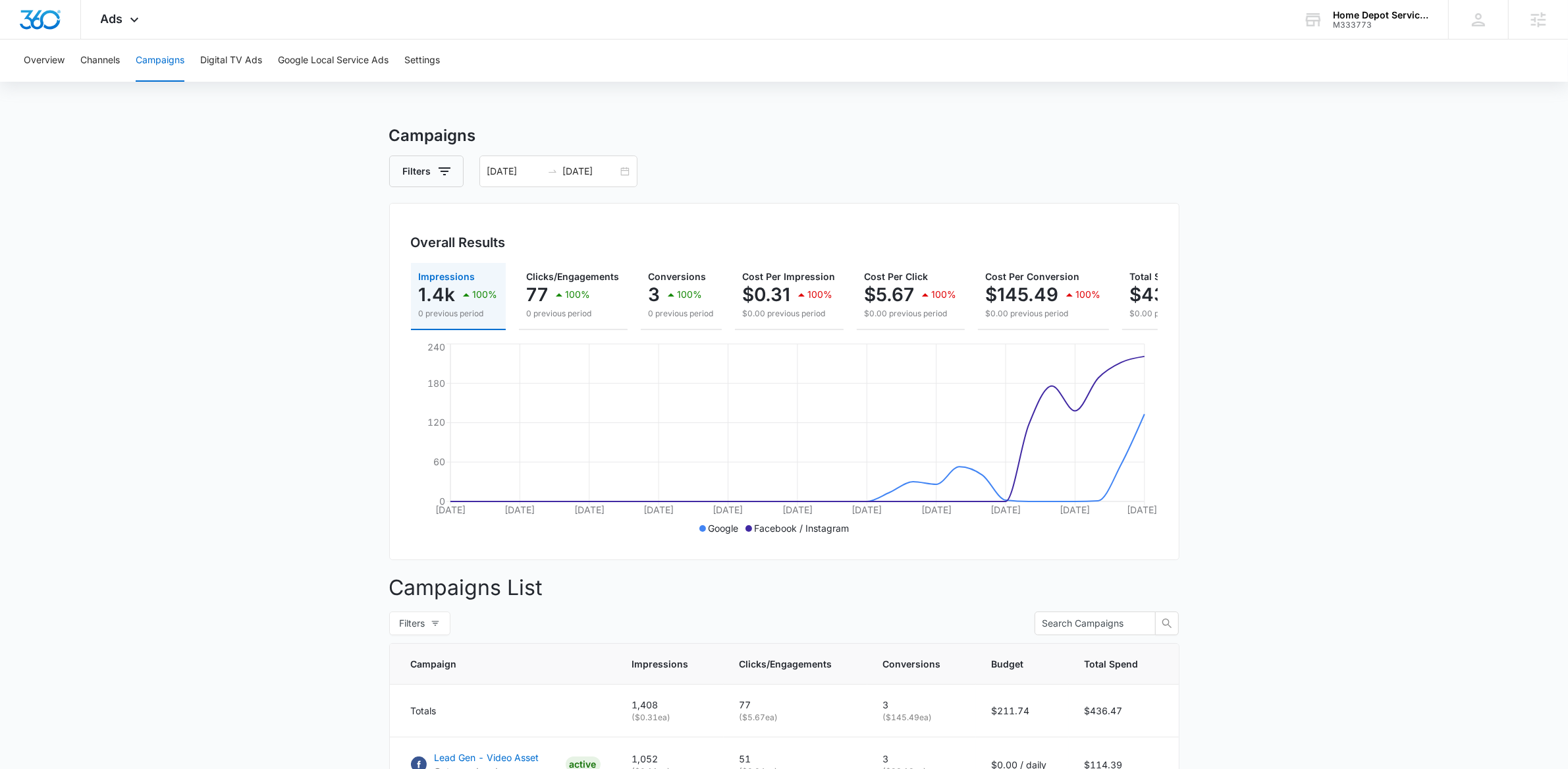
click at [907, 85] on div "Overview Channels Campaigns Digital TV Ads Google Local Service Ads Settings Ca…" at bounding box center [784, 544] width 1568 height 1009
click at [233, 311] on main "Campaigns Filters 07/11/2025 08/10/2025 Overall Results Impressions 1.4k 100% 0…" at bounding box center [784, 586] width 1568 height 925
click at [237, 339] on main "Campaigns Filters 07/11/2025 08/10/2025 Overall Results Impressions 1.4k 100% 0…" at bounding box center [784, 586] width 1568 height 925
click at [1339, 348] on main "Campaigns Filters 07/11/2025 08/10/2025 Overall Results Impressions 1.4k 100% 0…" at bounding box center [784, 586] width 1568 height 925
click at [690, 36] on div "Ads Apps Reputation Websites Forms CRM Email Social Payments POS Content Ads In…" at bounding box center [784, 19] width 1568 height 40
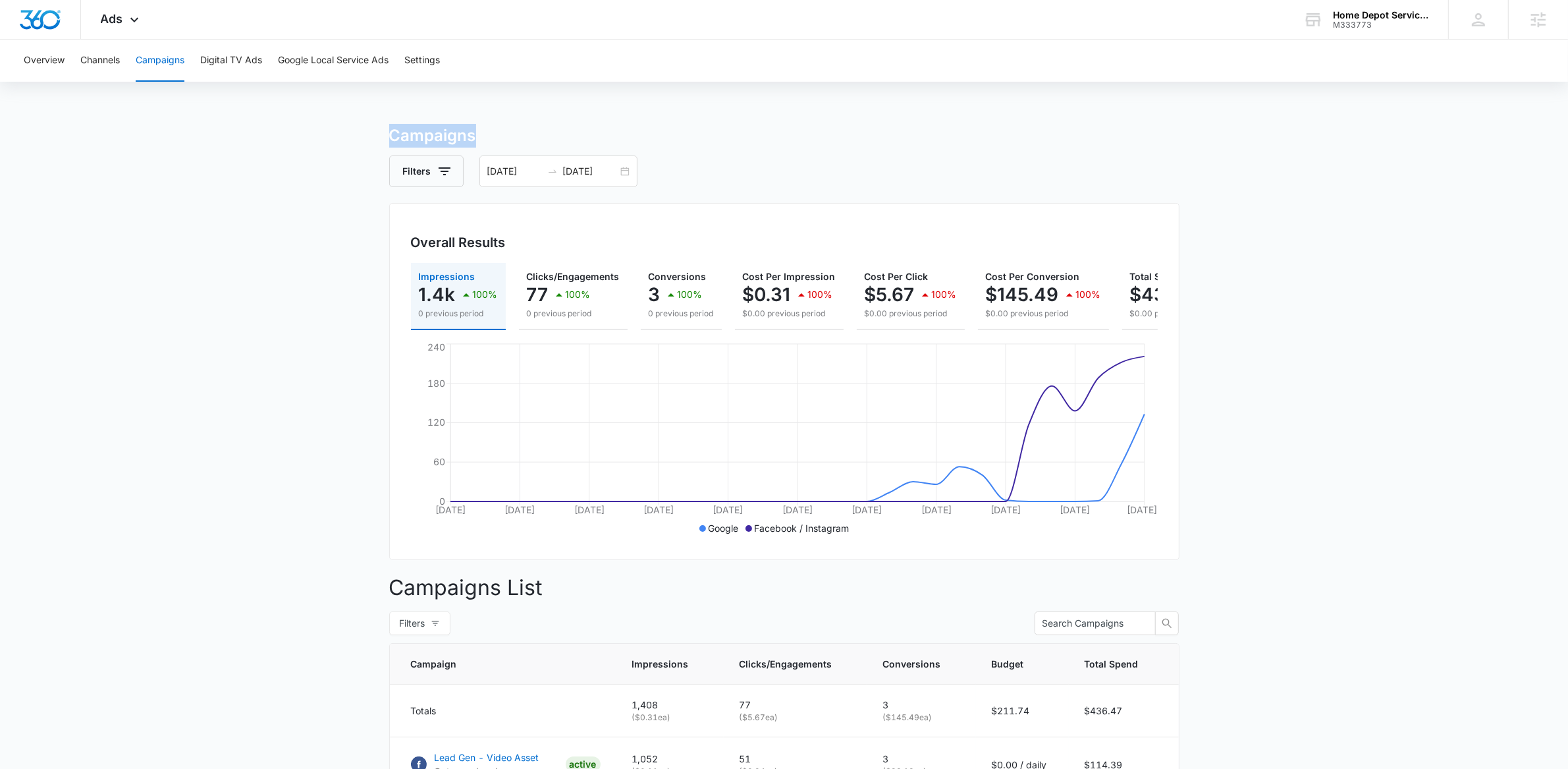
drag, startPoint x: 392, startPoint y: 134, endPoint x: 490, endPoint y: 134, distance: 98.0
click at [490, 134] on h3 "Campaigns" at bounding box center [784, 135] width 791 height 24
click at [492, 133] on h3 "Campaigns" at bounding box center [784, 135] width 791 height 24
click at [785, 38] on div "Ads Apps Reputation Websites Forms CRM Email Social Payments POS Content Ads In…" at bounding box center [784, 19] width 1568 height 40
